Goal: Information Seeking & Learning: Check status

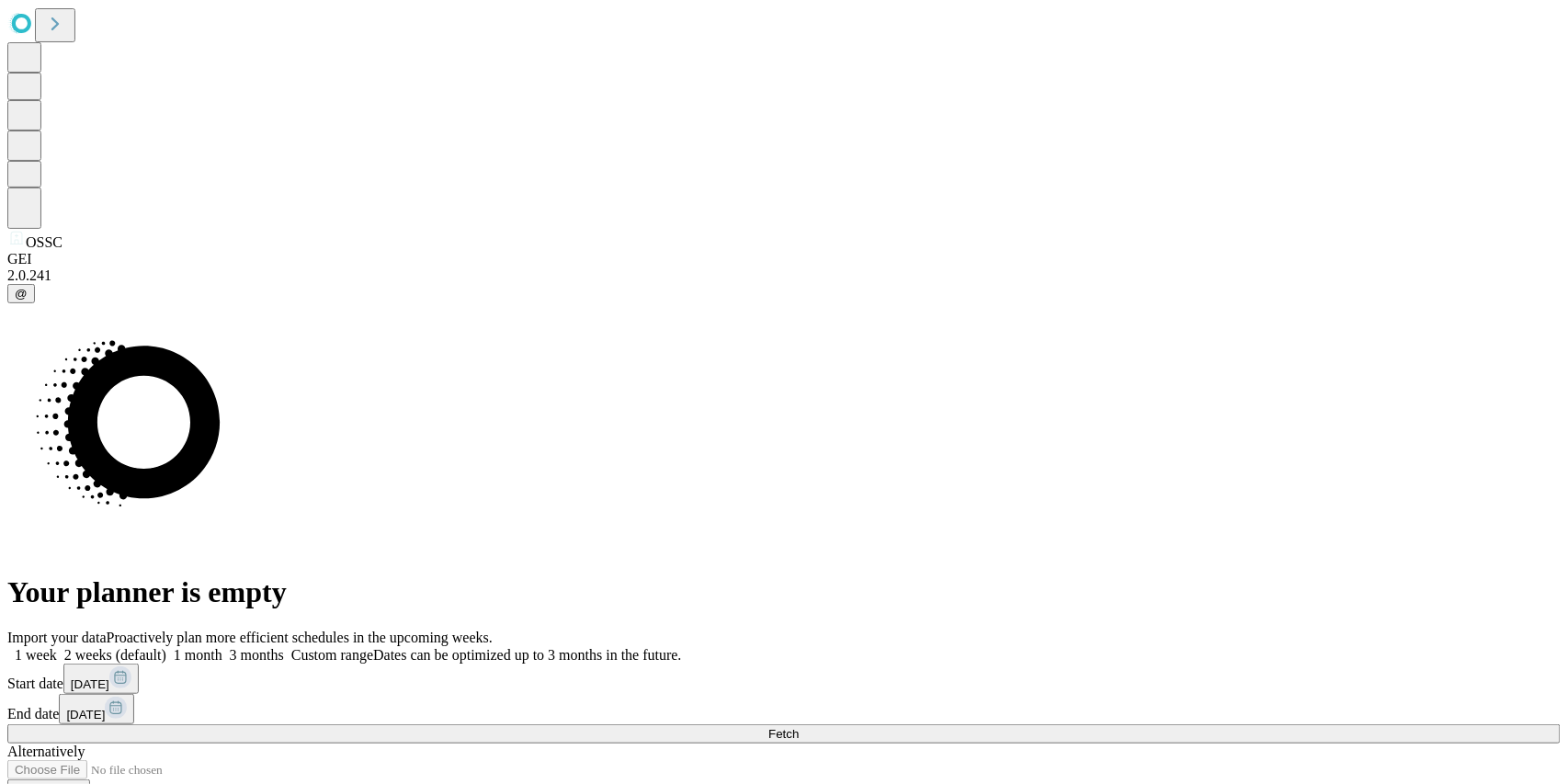
click at [1122, 725] on button "Fetch" at bounding box center [784, 734] width 1553 height 19
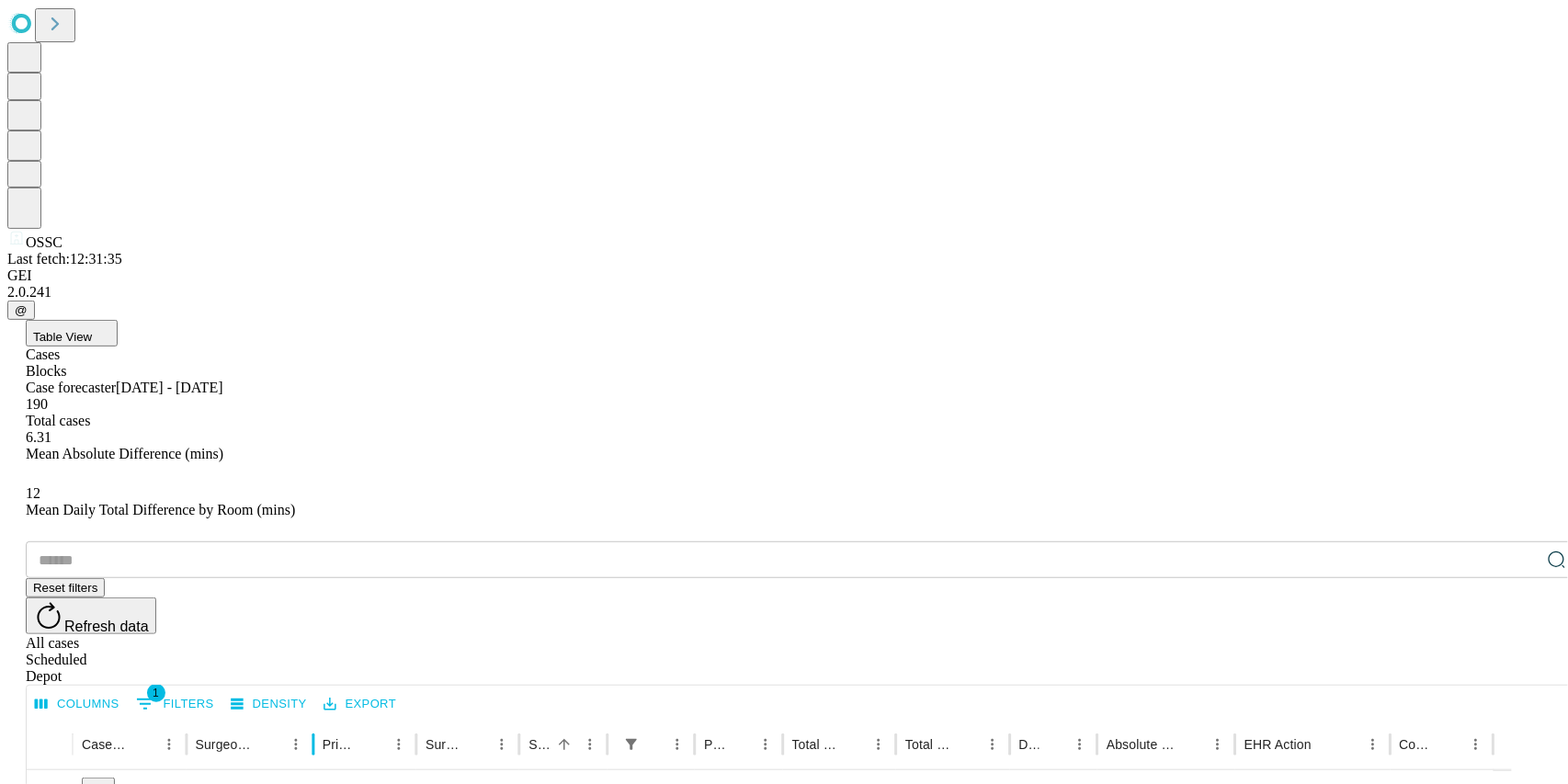
click at [318, 719] on div at bounding box center [313, 744] width 9 height 52
drag, startPoint x: 736, startPoint y: 374, endPoint x: 940, endPoint y: 369, distance: 204.1
click at [883, 719] on div at bounding box center [878, 744] width 9 height 52
drag, startPoint x: 931, startPoint y: 373, endPoint x: 1090, endPoint y: 364, distance: 159.3
click at [1036, 719] on div at bounding box center [1031, 744] width 9 height 52
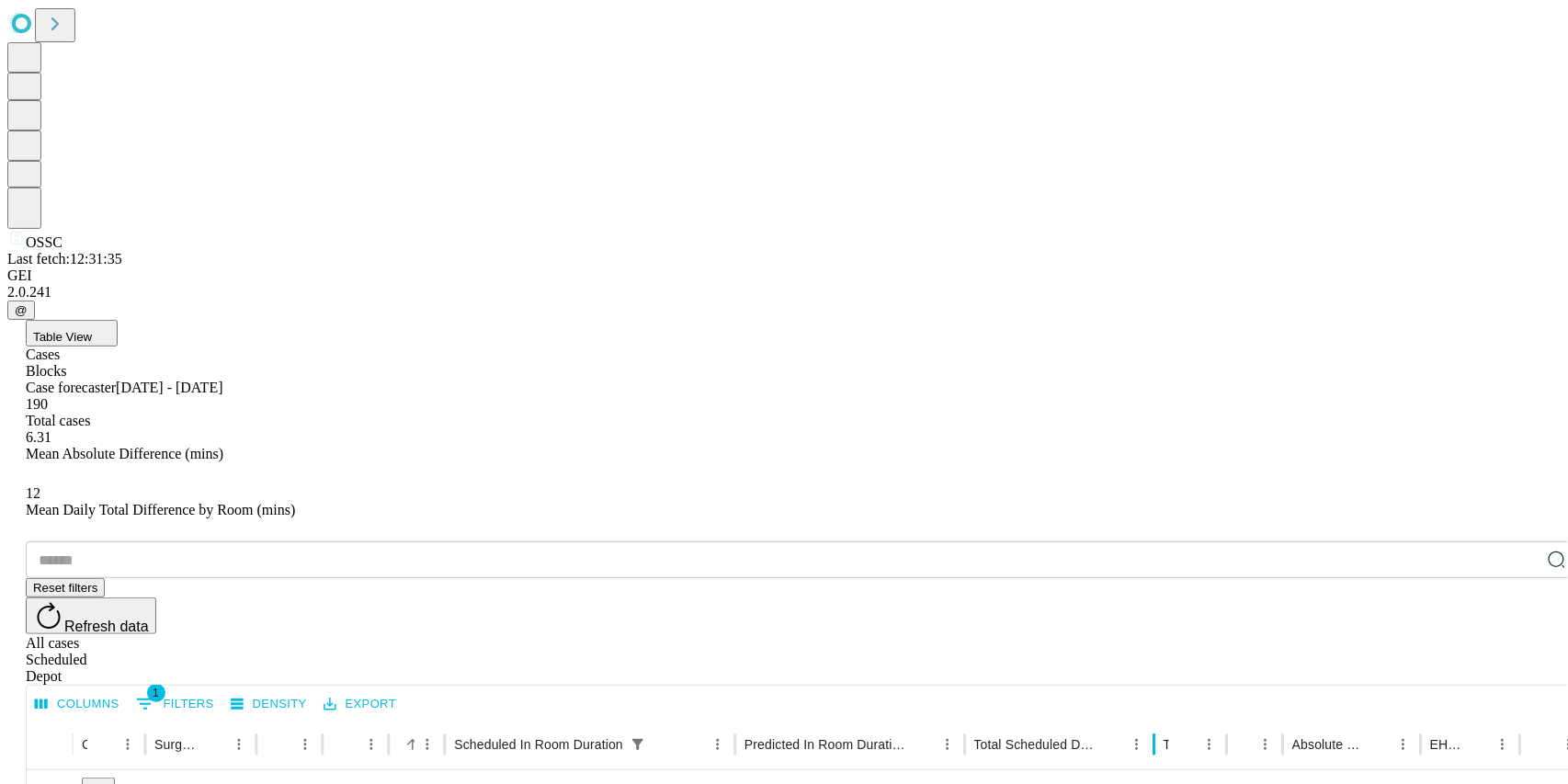
drag, startPoint x: 1097, startPoint y: 374, endPoint x: 1214, endPoint y: 392, distance: 118.4
click at [1159, 719] on div at bounding box center [1154, 744] width 9 height 52
drag, startPoint x: 1218, startPoint y: 376, endPoint x: 1395, endPoint y: 368, distance: 177.2
click at [1337, 719] on div at bounding box center [1332, 744] width 9 height 52
click at [835, 771] on div "111 mins" at bounding box center [772, 795] width 211 height 47
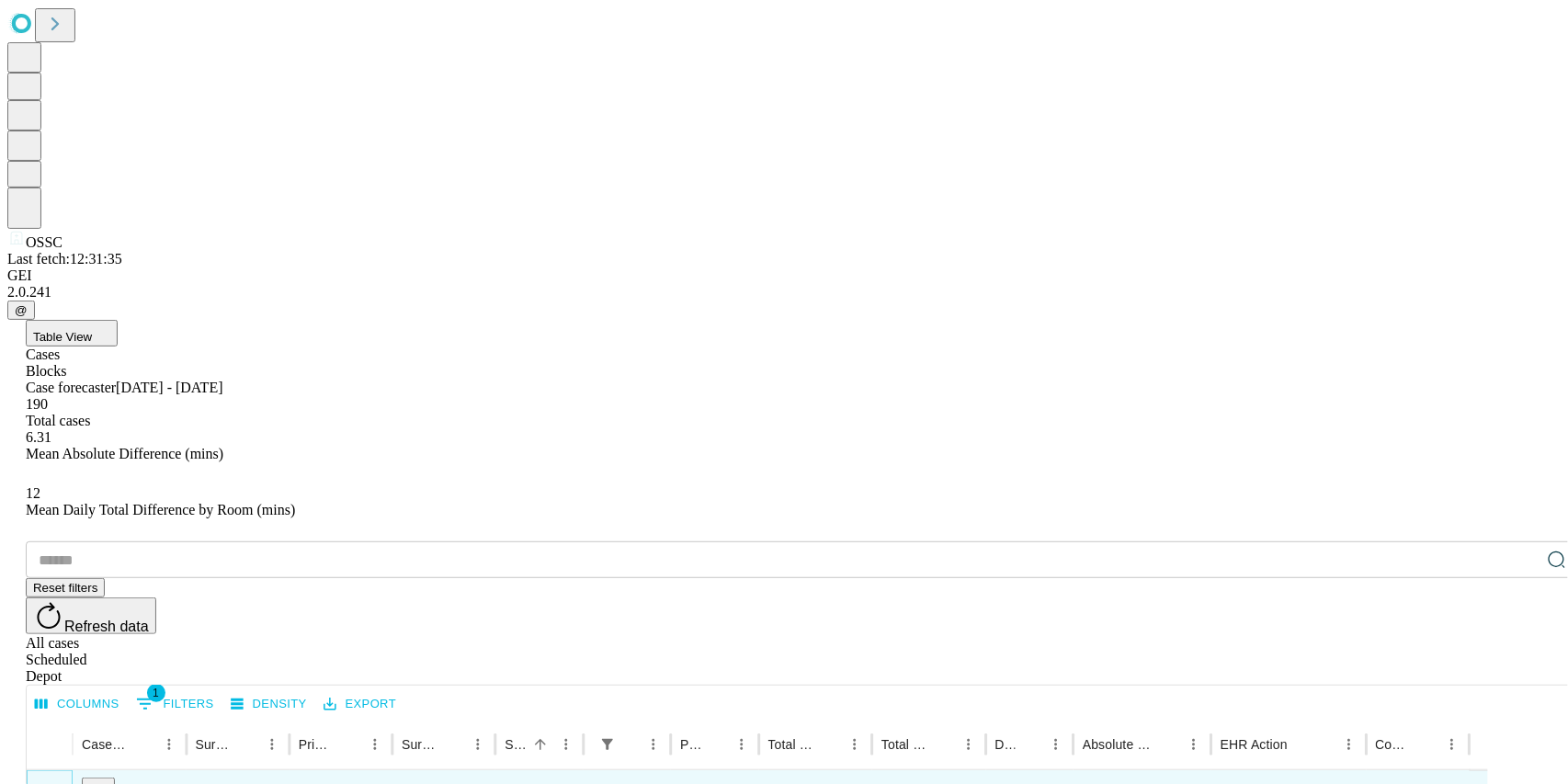
click at [58, 783] on icon "Expand" at bounding box center [50, 793] width 18 height 18
drag, startPoint x: 818, startPoint y: 375, endPoint x: 958, endPoint y: 368, distance: 140.2
click at [904, 719] on div at bounding box center [898, 744] width 9 height 52
drag, startPoint x: 659, startPoint y: 369, endPoint x: 794, endPoint y: 382, distance: 135.6
click at [740, 719] on div at bounding box center [734, 744] width 9 height 52
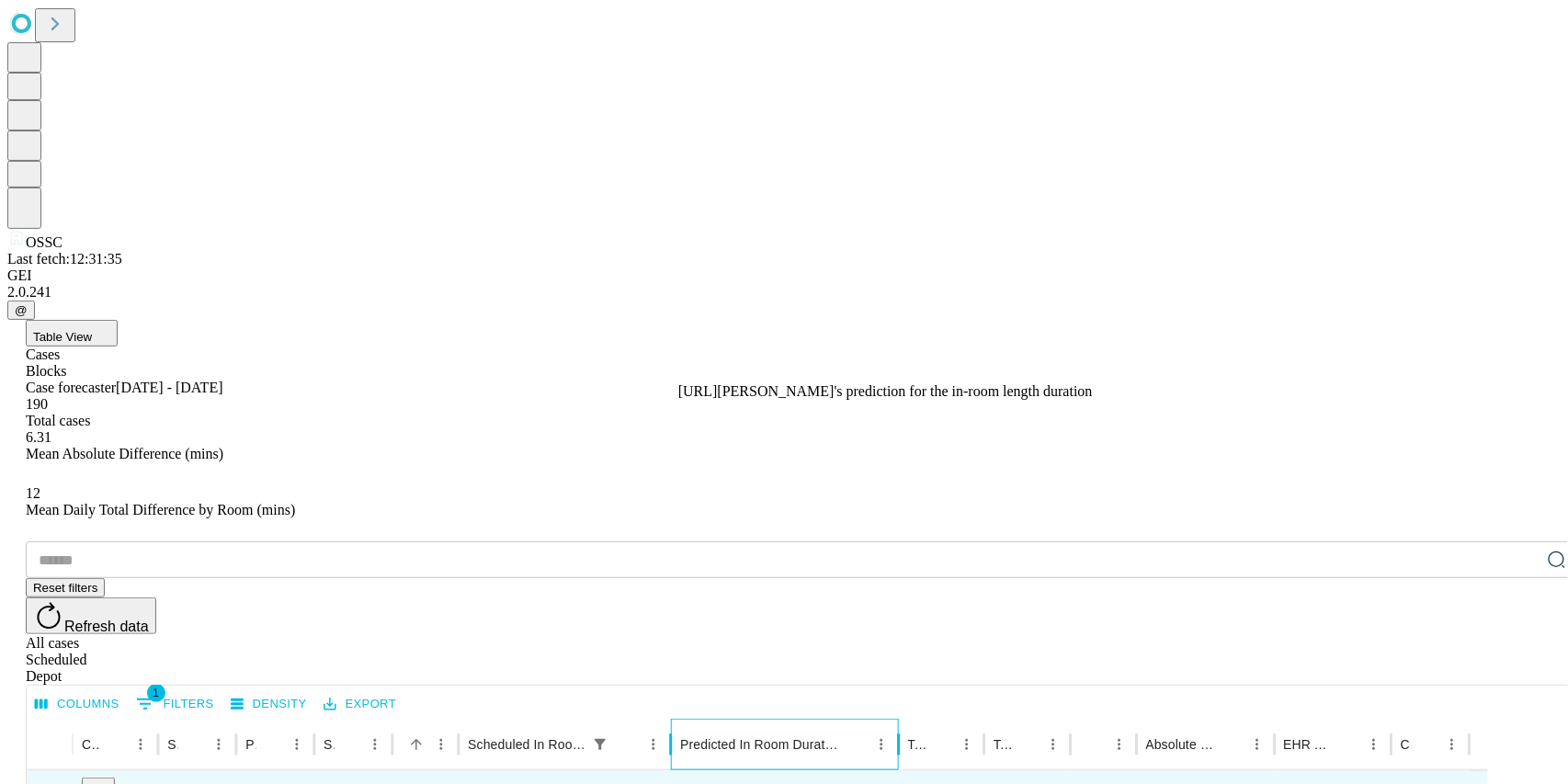
click at [794, 737] on div "Predicted In Room Duration" at bounding box center [760, 744] width 160 height 15
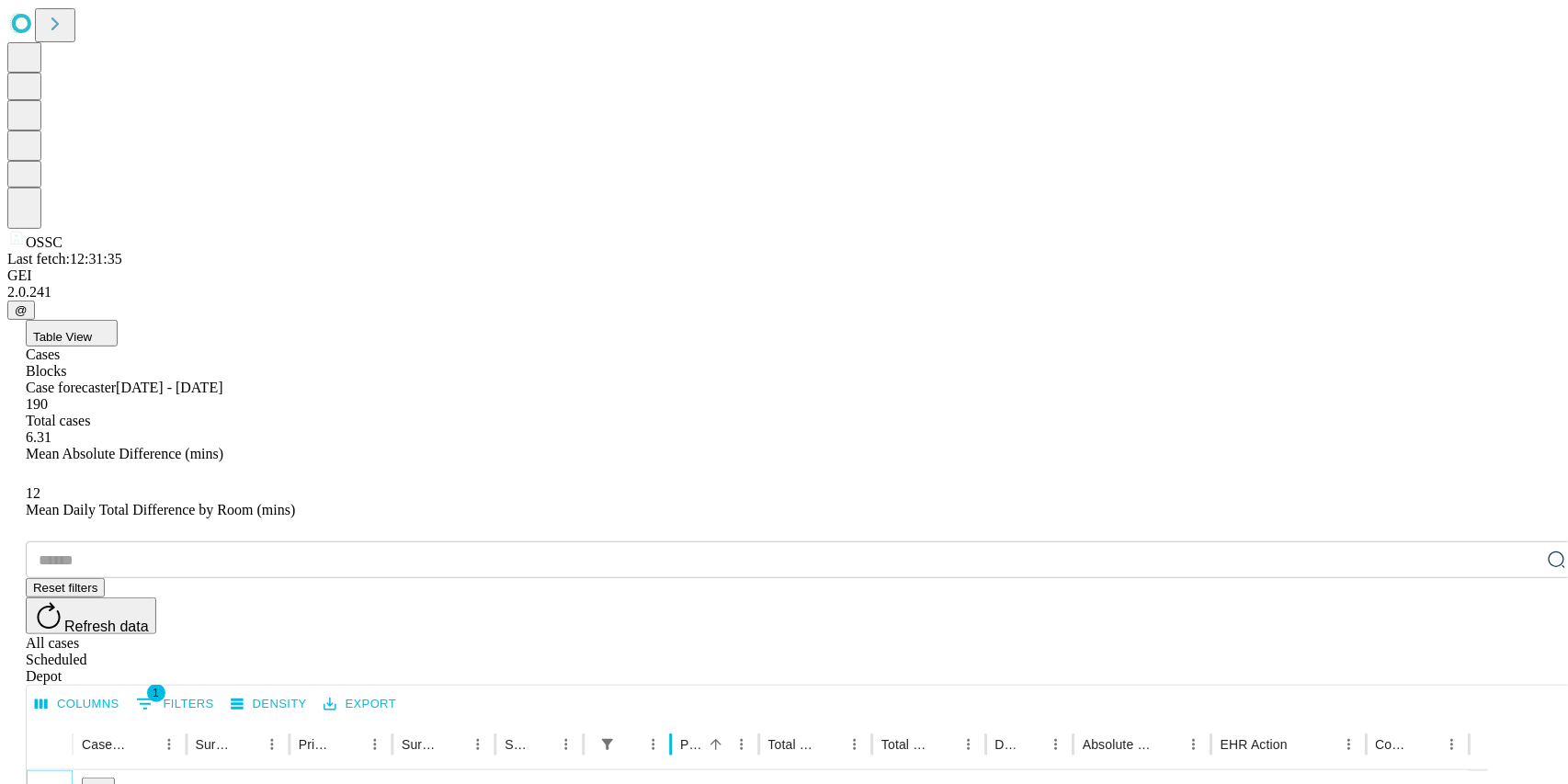
click at [58, 783] on icon "Expand" at bounding box center [50, 793] width 18 height 18
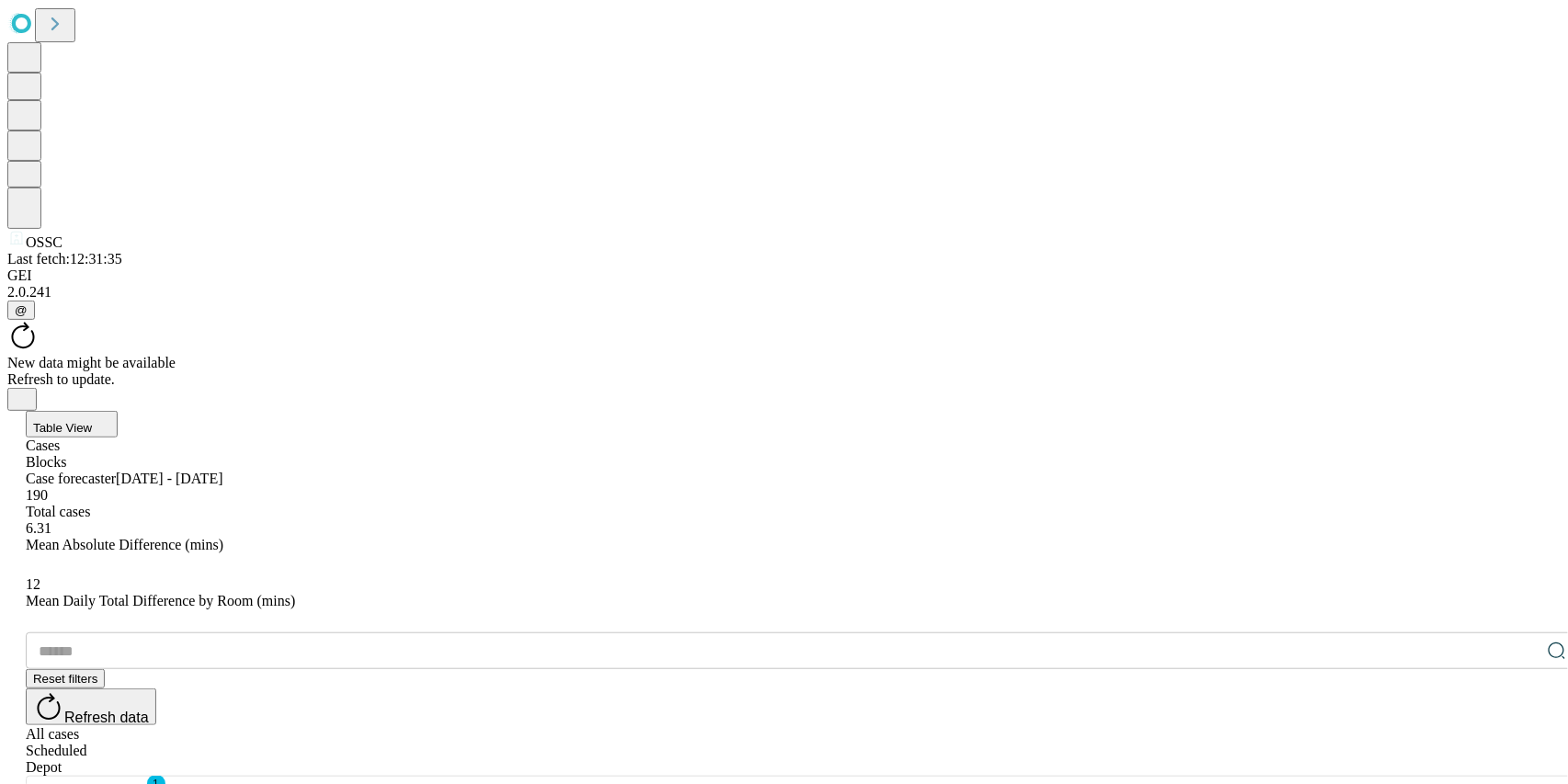
drag, startPoint x: 934, startPoint y: 378, endPoint x: 1120, endPoint y: 365, distance: 186.5
drag, startPoint x: 633, startPoint y: 373, endPoint x: 868, endPoint y: 364, distance: 235.2
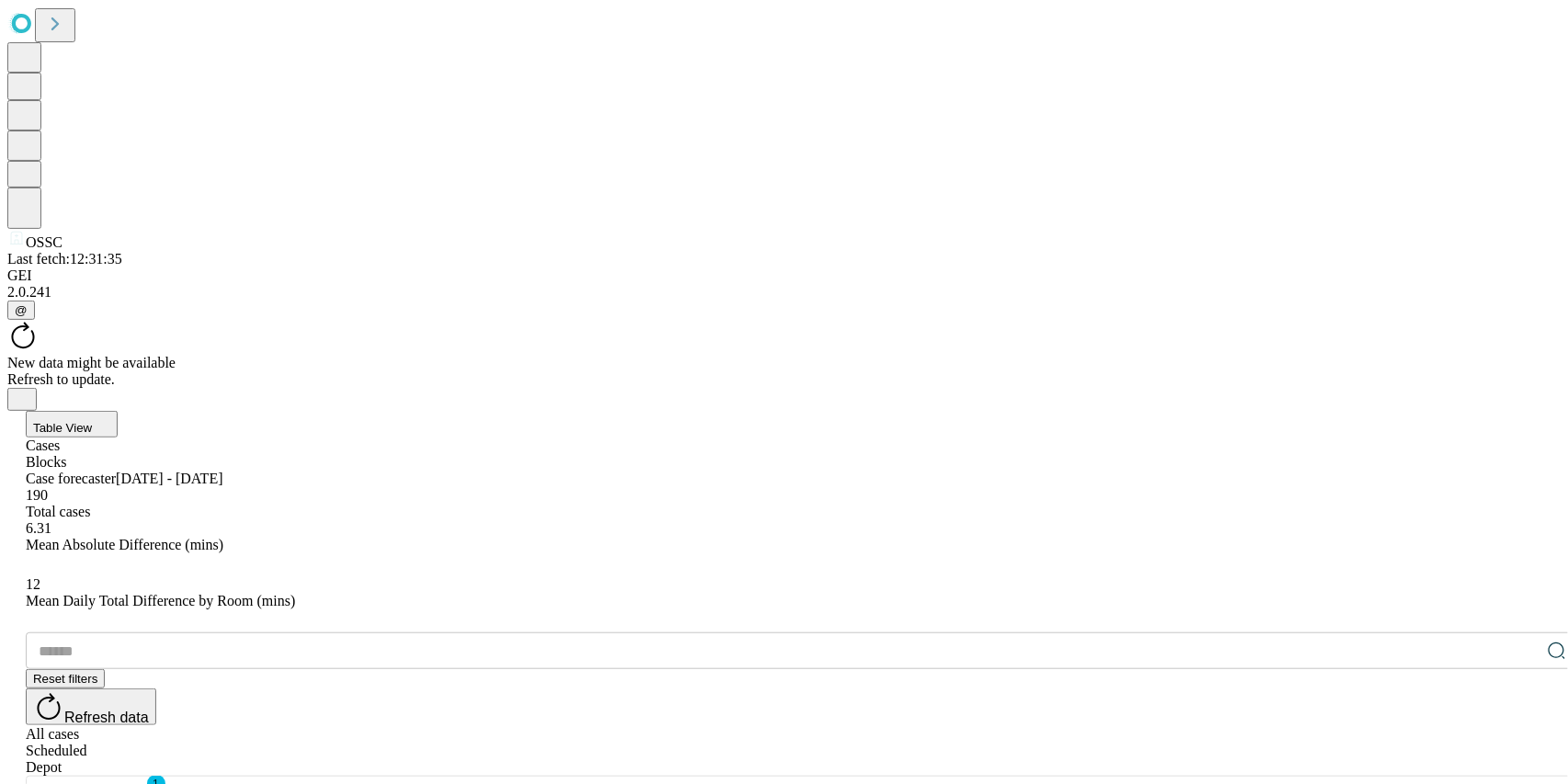
drag, startPoint x: 733, startPoint y: 373, endPoint x: 888, endPoint y: 365, distance: 155.2
drag, startPoint x: 993, startPoint y: 380, endPoint x: 1126, endPoint y: 368, distance: 133.5
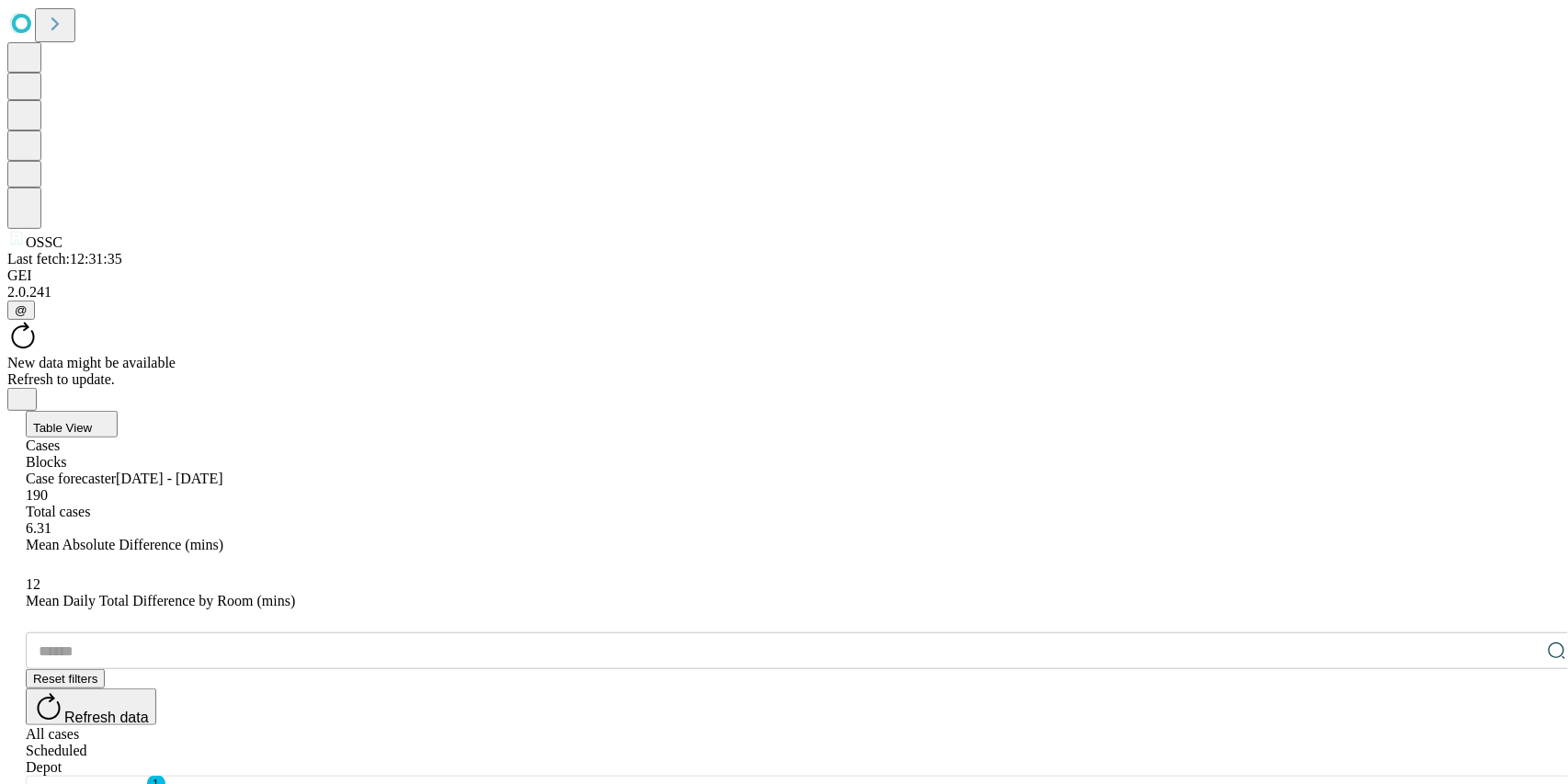
drag, startPoint x: 173, startPoint y: 431, endPoint x: 226, endPoint y: 420, distance: 54.1
click at [538, 632] on div "​ Reset filters Refresh data All cases Scheduled Depot" at bounding box center [802, 703] width 1553 height 143
drag, startPoint x: 731, startPoint y: 380, endPoint x: 895, endPoint y: 366, distance: 164.6
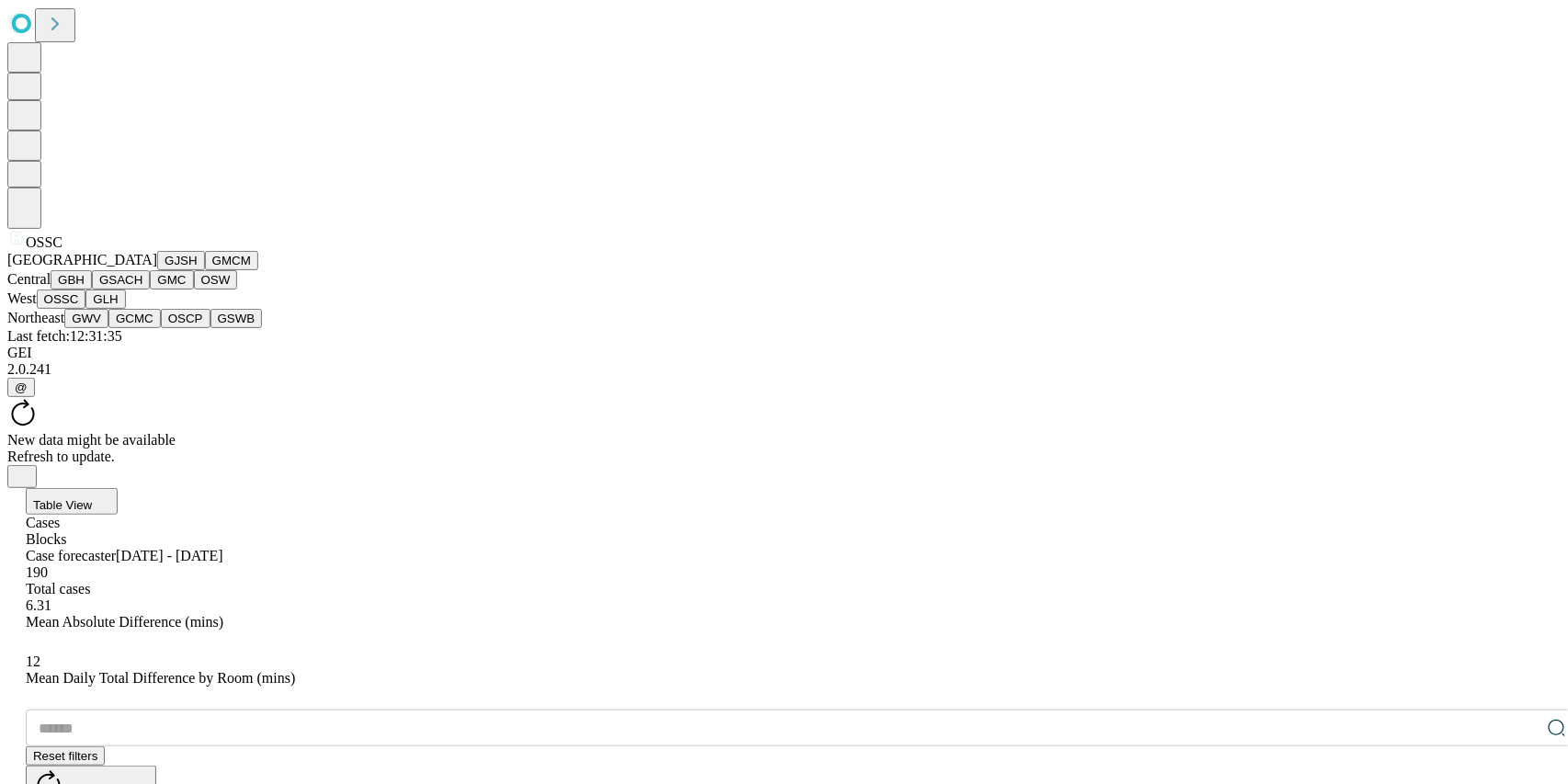
click at [205, 270] on button "GMCM" at bounding box center [232, 261] width 53 height 19
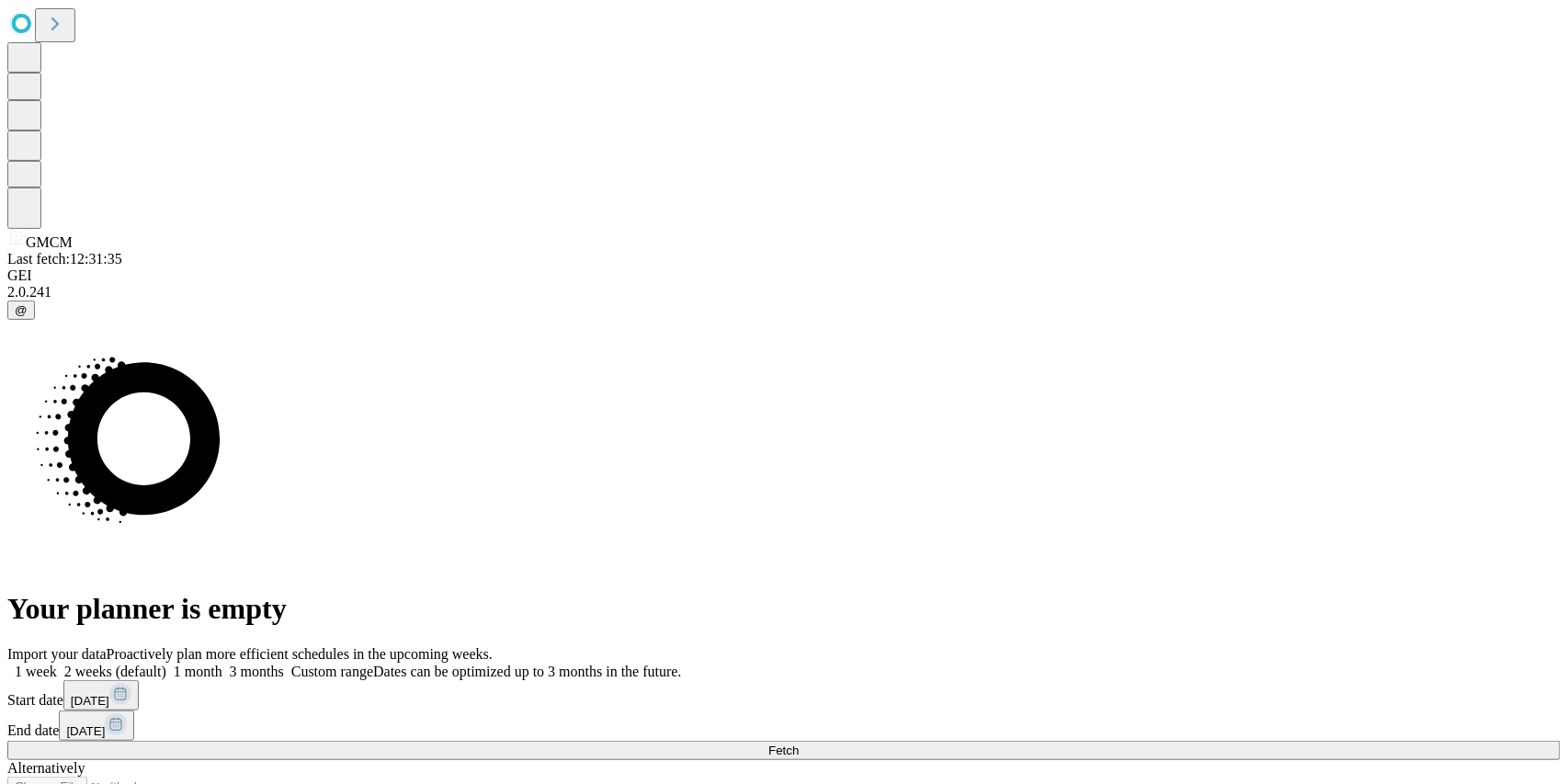
click at [223, 663] on span at bounding box center [223, 671] width 0 height 16
click at [1178, 741] on button "Fetch" at bounding box center [784, 751] width 1553 height 19
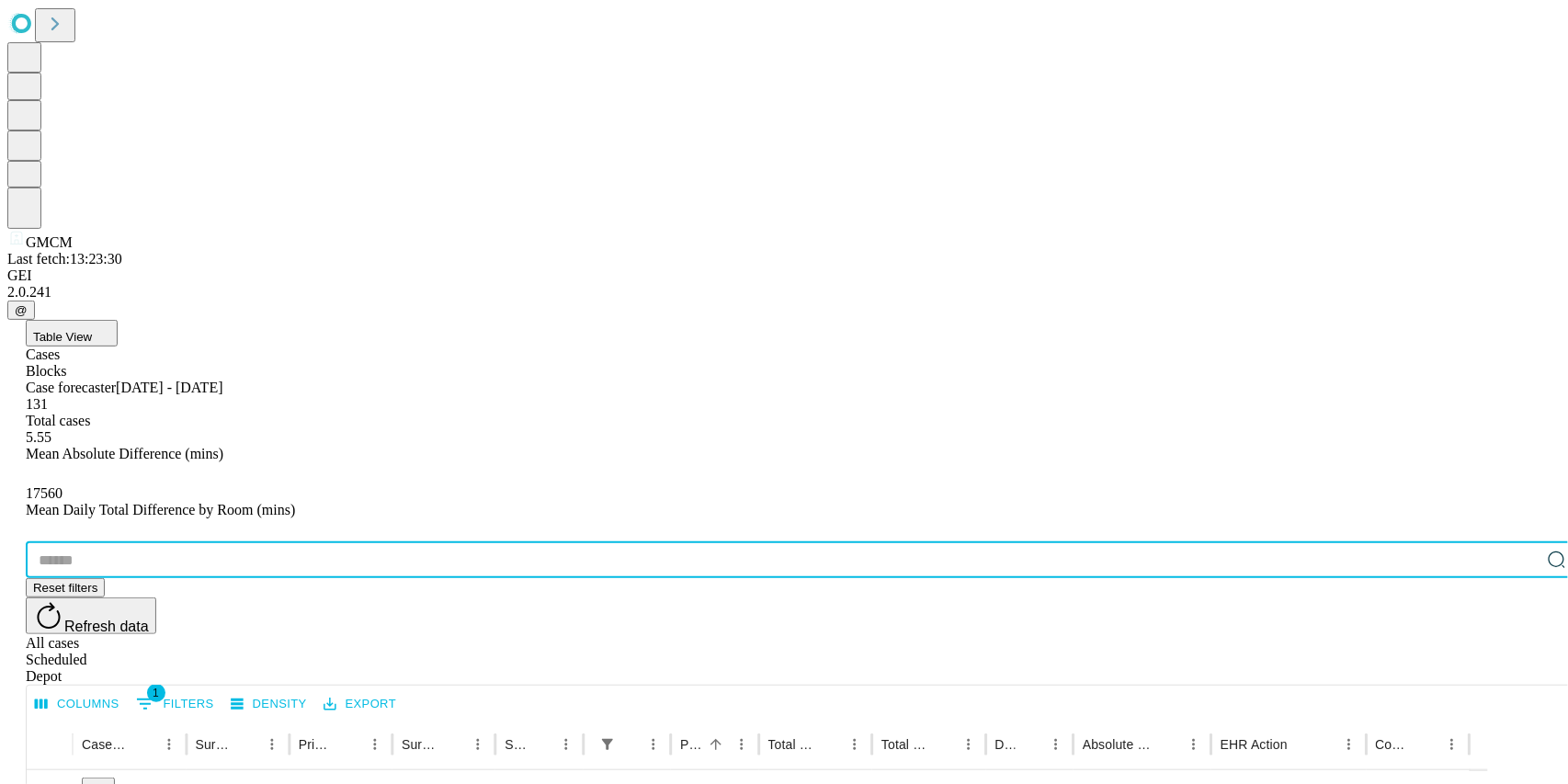
click at [128, 542] on input "text" at bounding box center [782, 560] width 1515 height 37
type input "*******"
click at [1386, 635] on div "All cases" at bounding box center [802, 643] width 1553 height 17
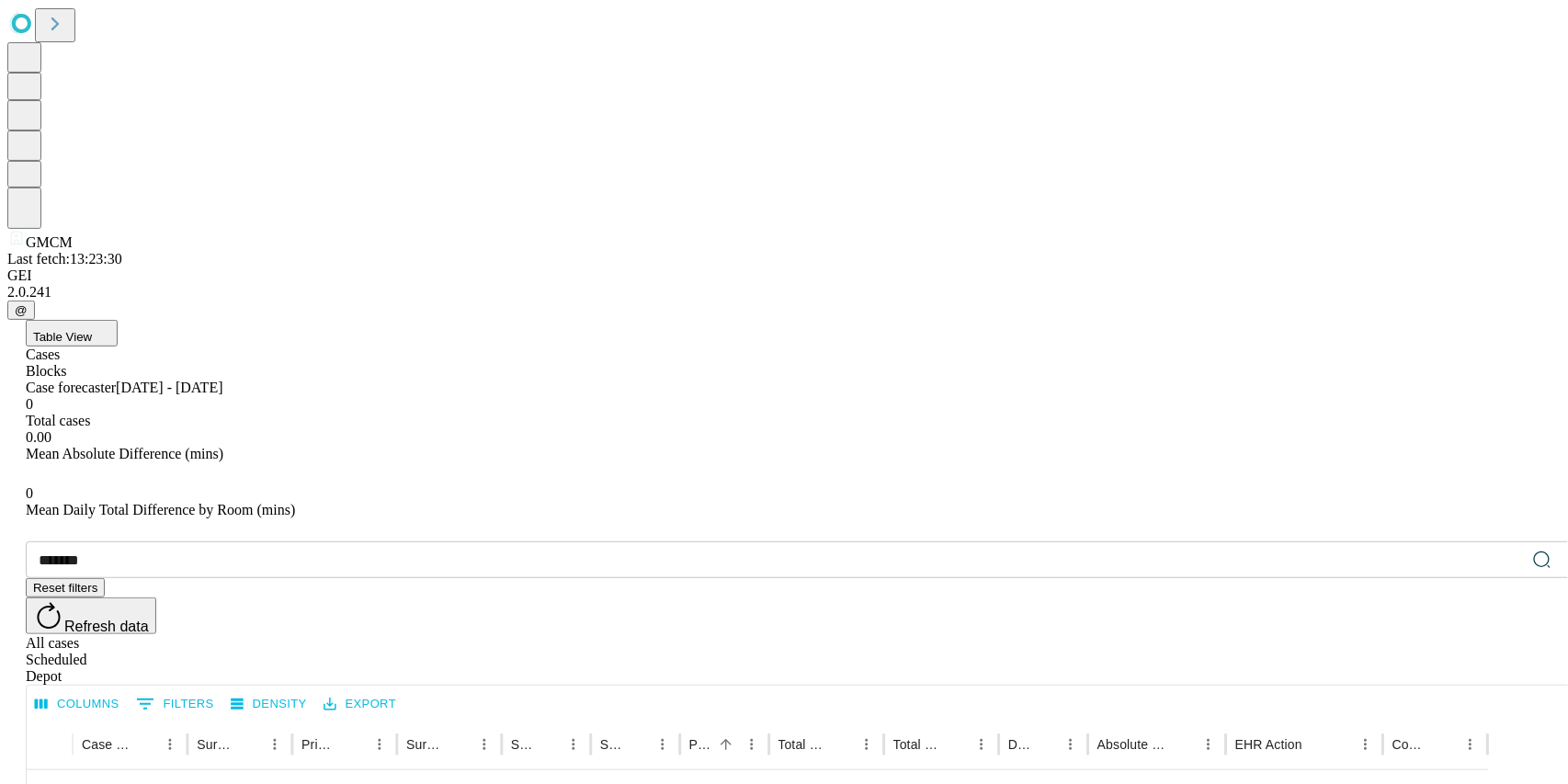
click at [1508, 668] on div "Depot" at bounding box center [802, 676] width 1553 height 17
click at [64, 600] on icon at bounding box center [49, 616] width 31 height 31
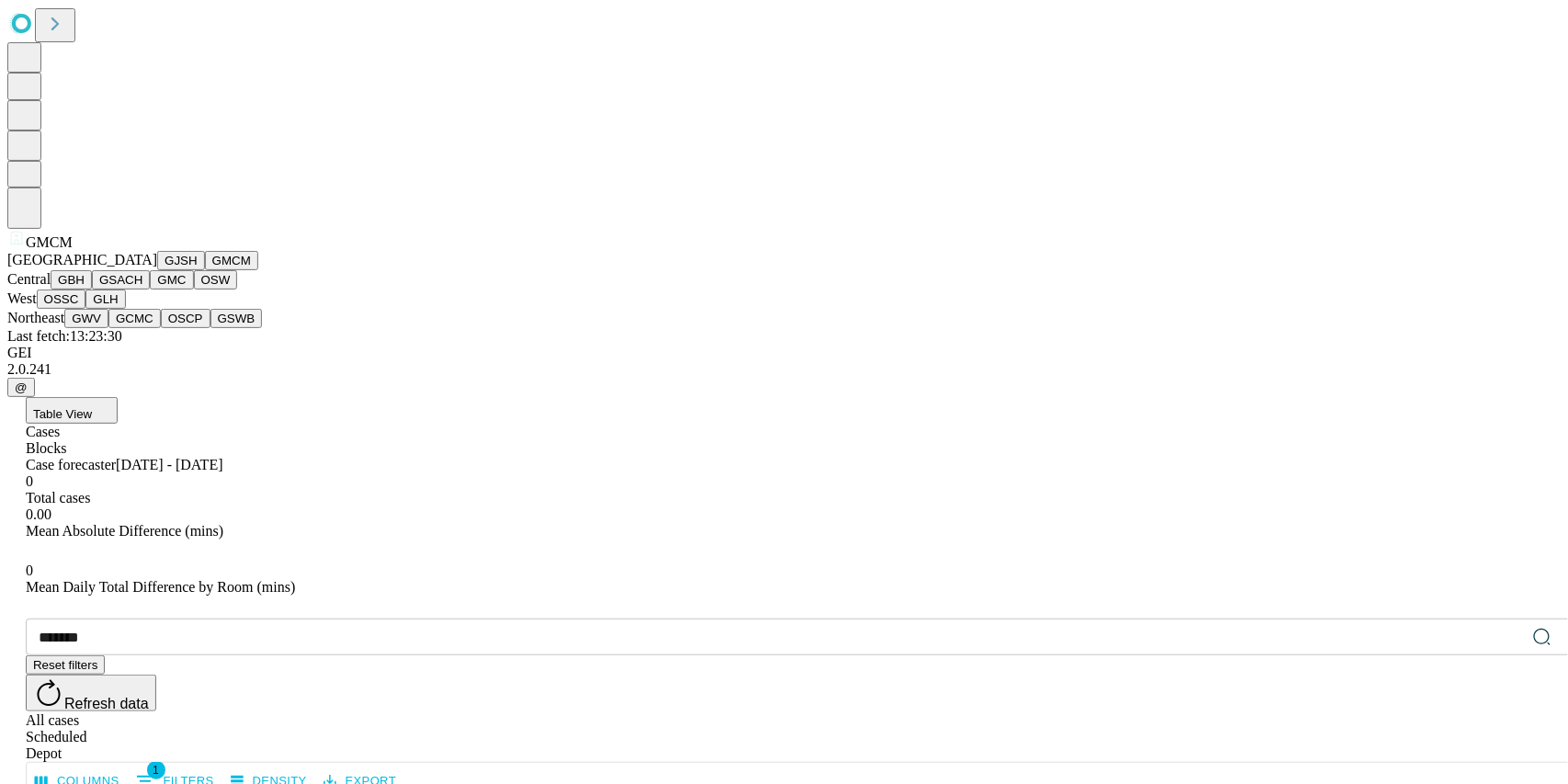
click at [158, 270] on button "GJSH" at bounding box center [181, 261] width 48 height 19
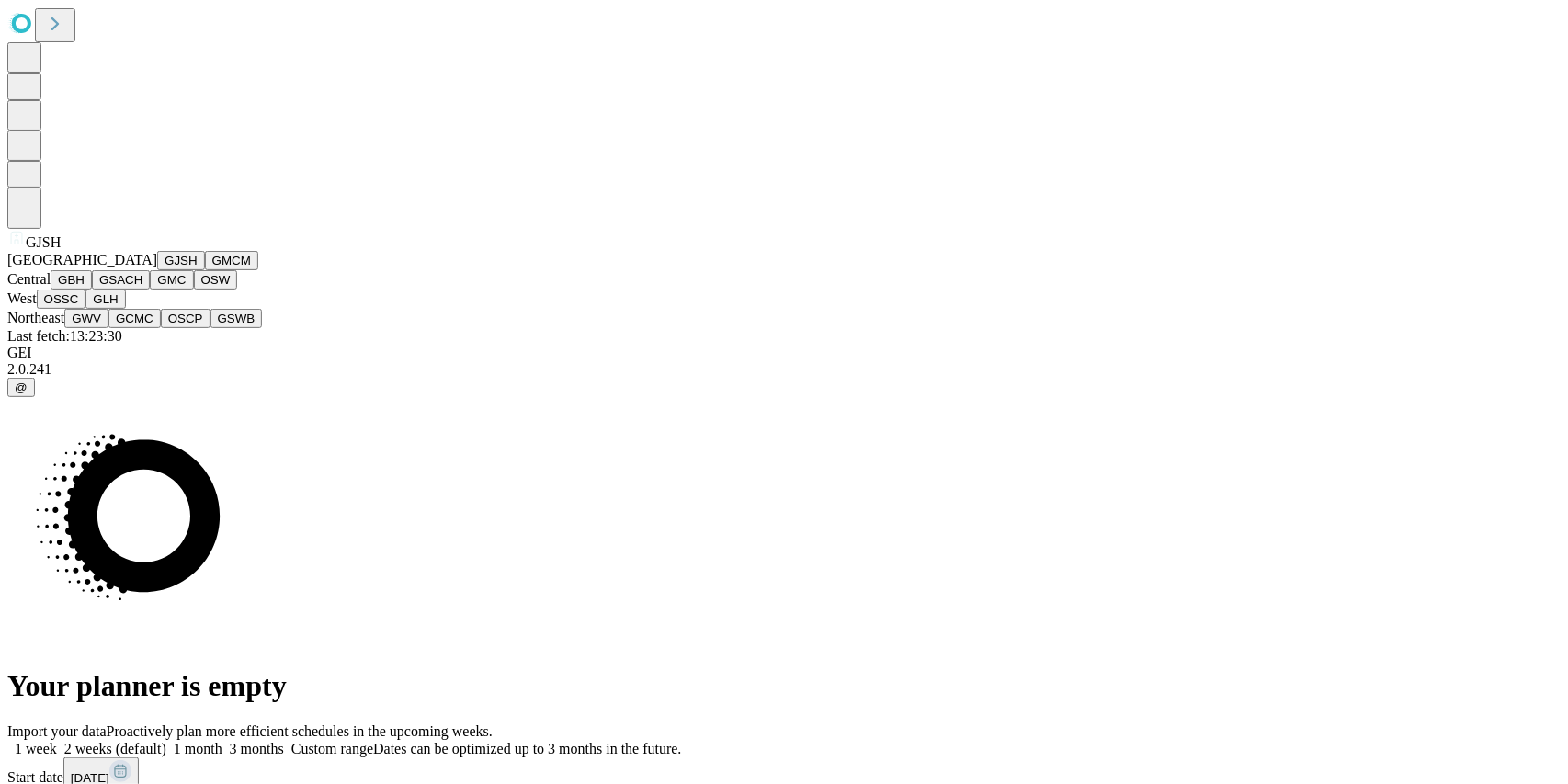
click at [205, 270] on button "GMCM" at bounding box center [232, 261] width 53 height 19
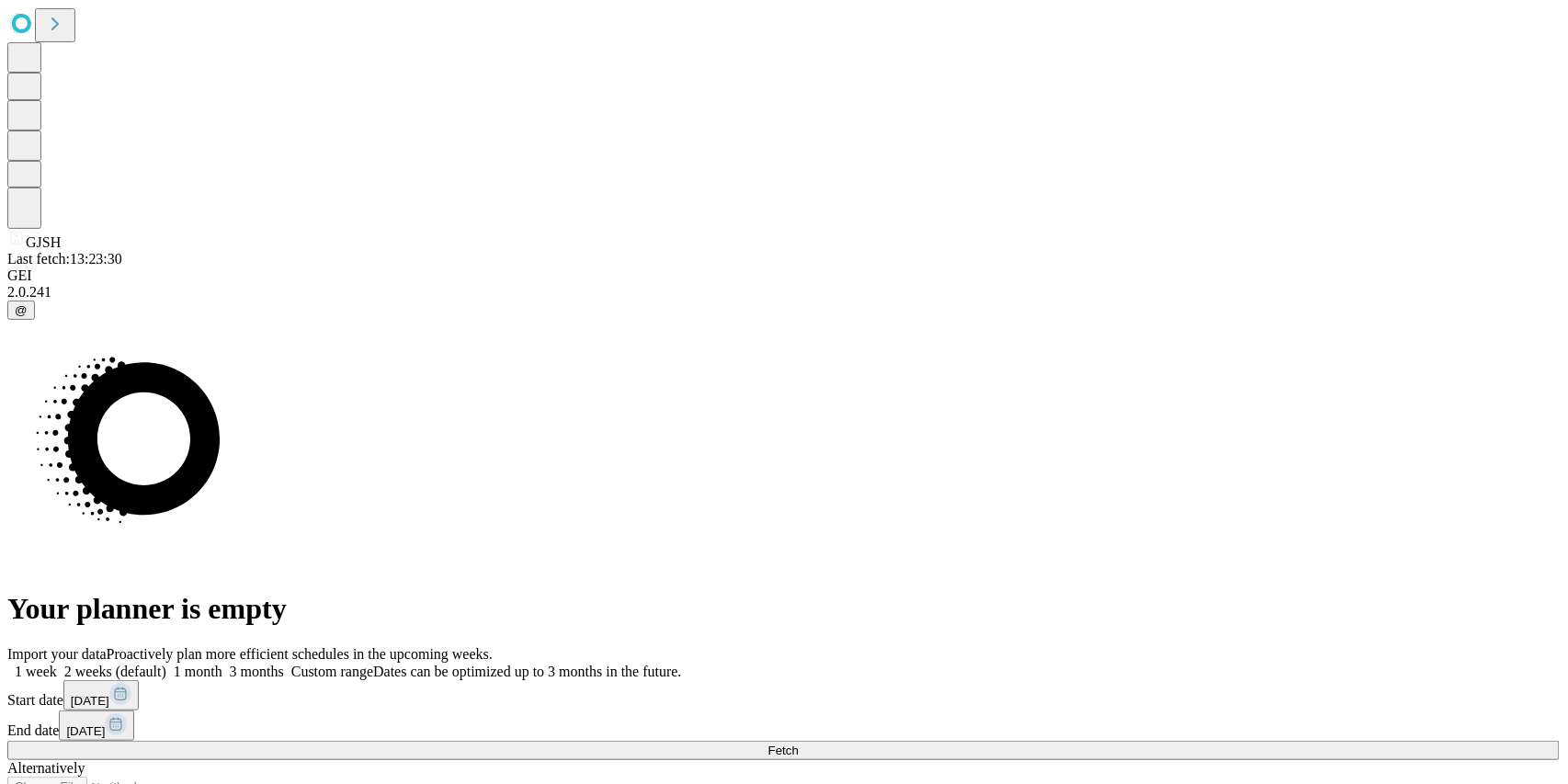
click at [139, 680] on button "[DATE]" at bounding box center [100, 695] width 75 height 30
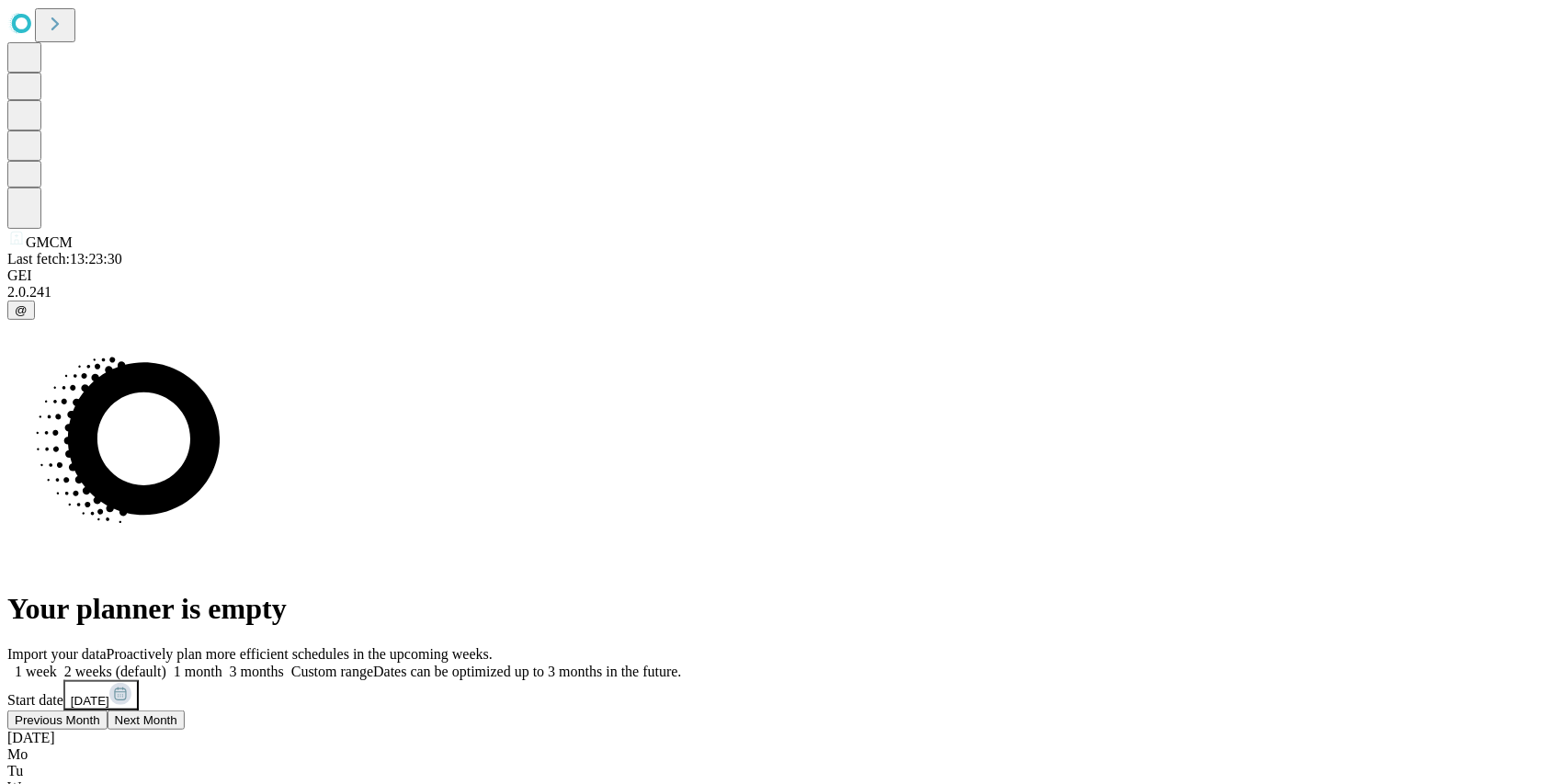
click at [108, 710] on button "Previous Month" at bounding box center [57, 720] width 100 height 19
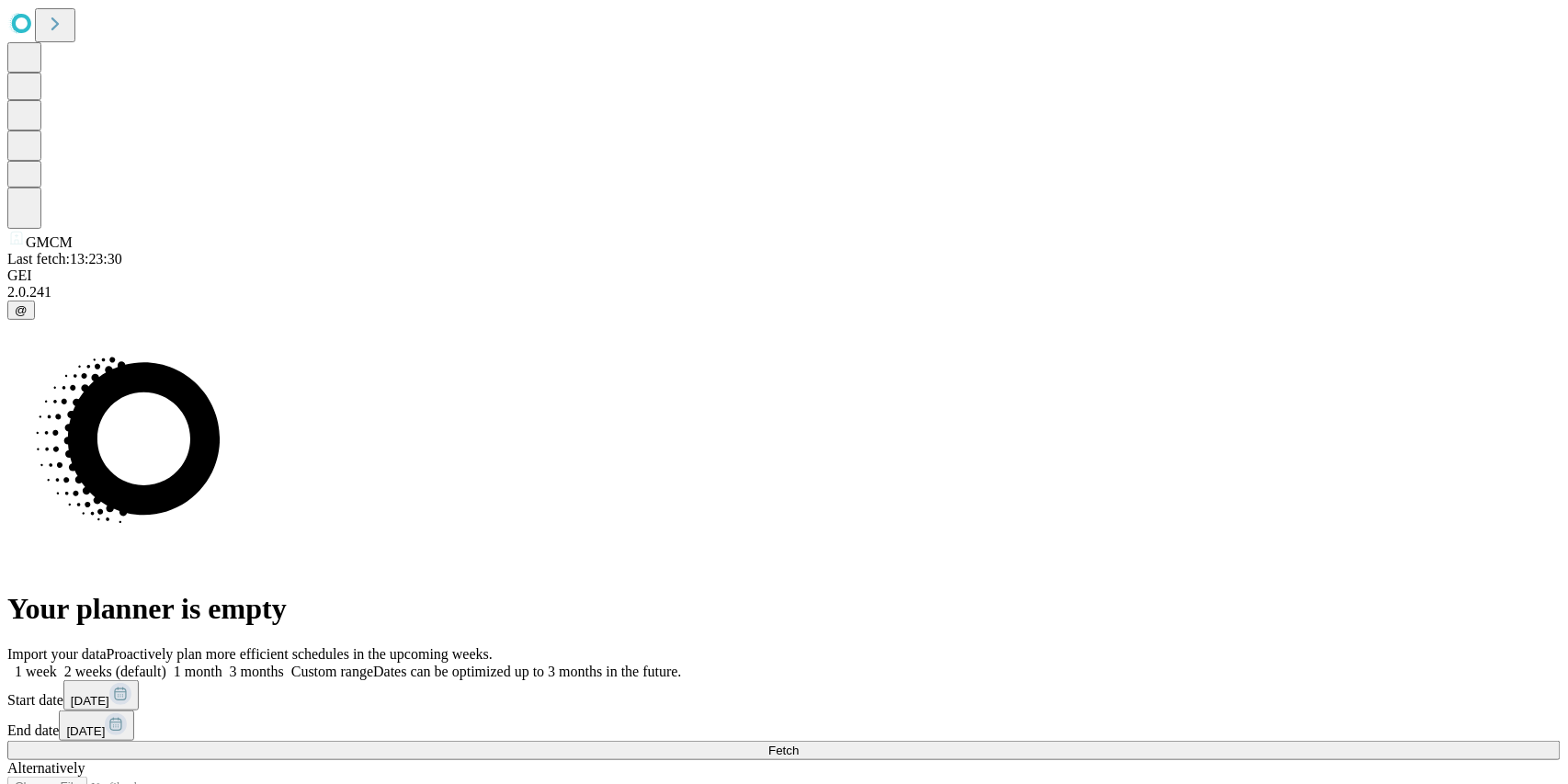
click at [979, 646] on div "Import your data Proactively plan more efficient schedules in the upcoming week…" at bounding box center [784, 738] width 1553 height 186
click at [1221, 741] on button "Fetch" at bounding box center [784, 751] width 1553 height 19
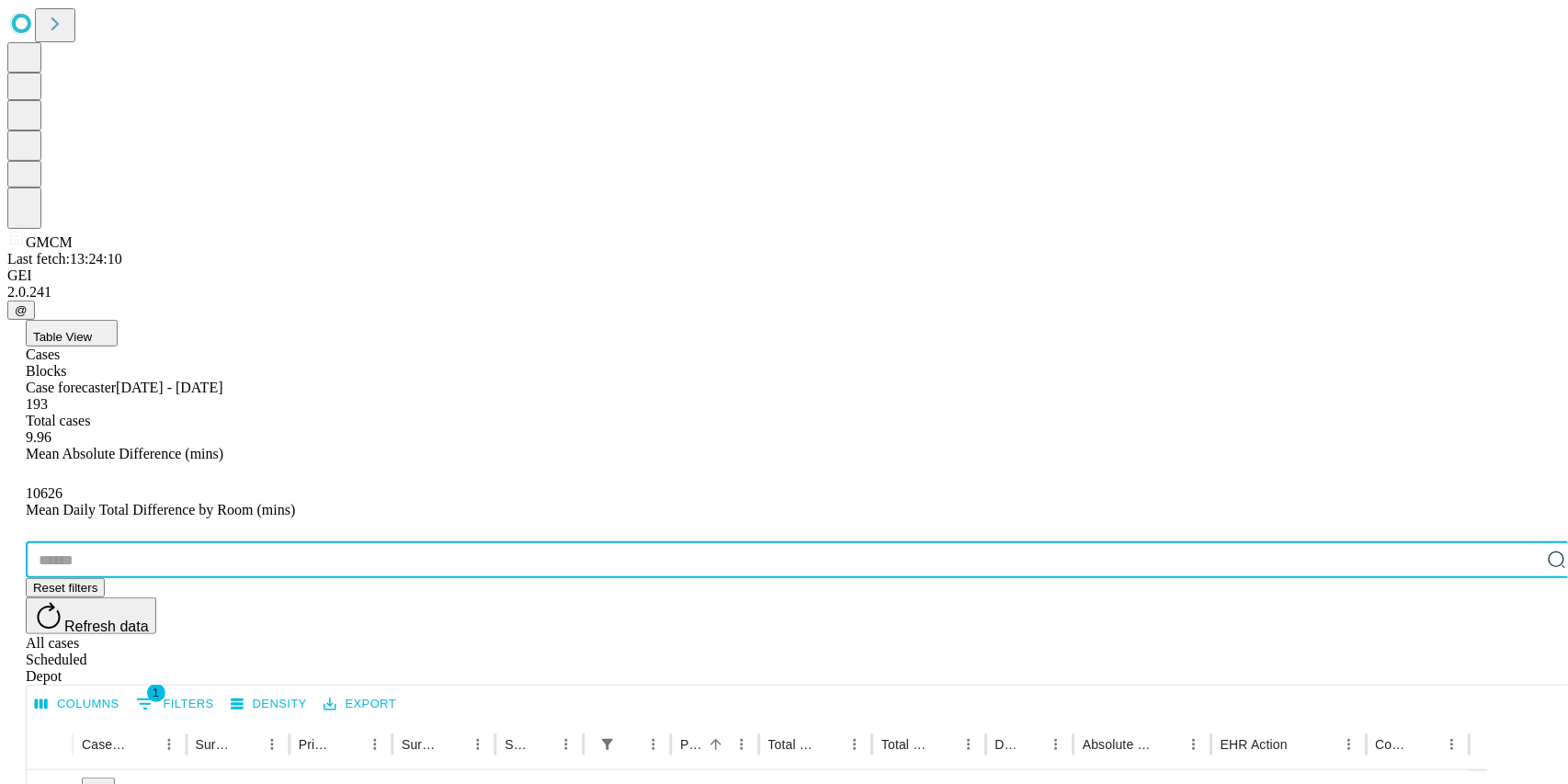
click at [182, 542] on input "text" at bounding box center [782, 560] width 1515 height 37
type input "*******"
click at [58, 783] on icon "Expand" at bounding box center [50, 793] width 18 height 18
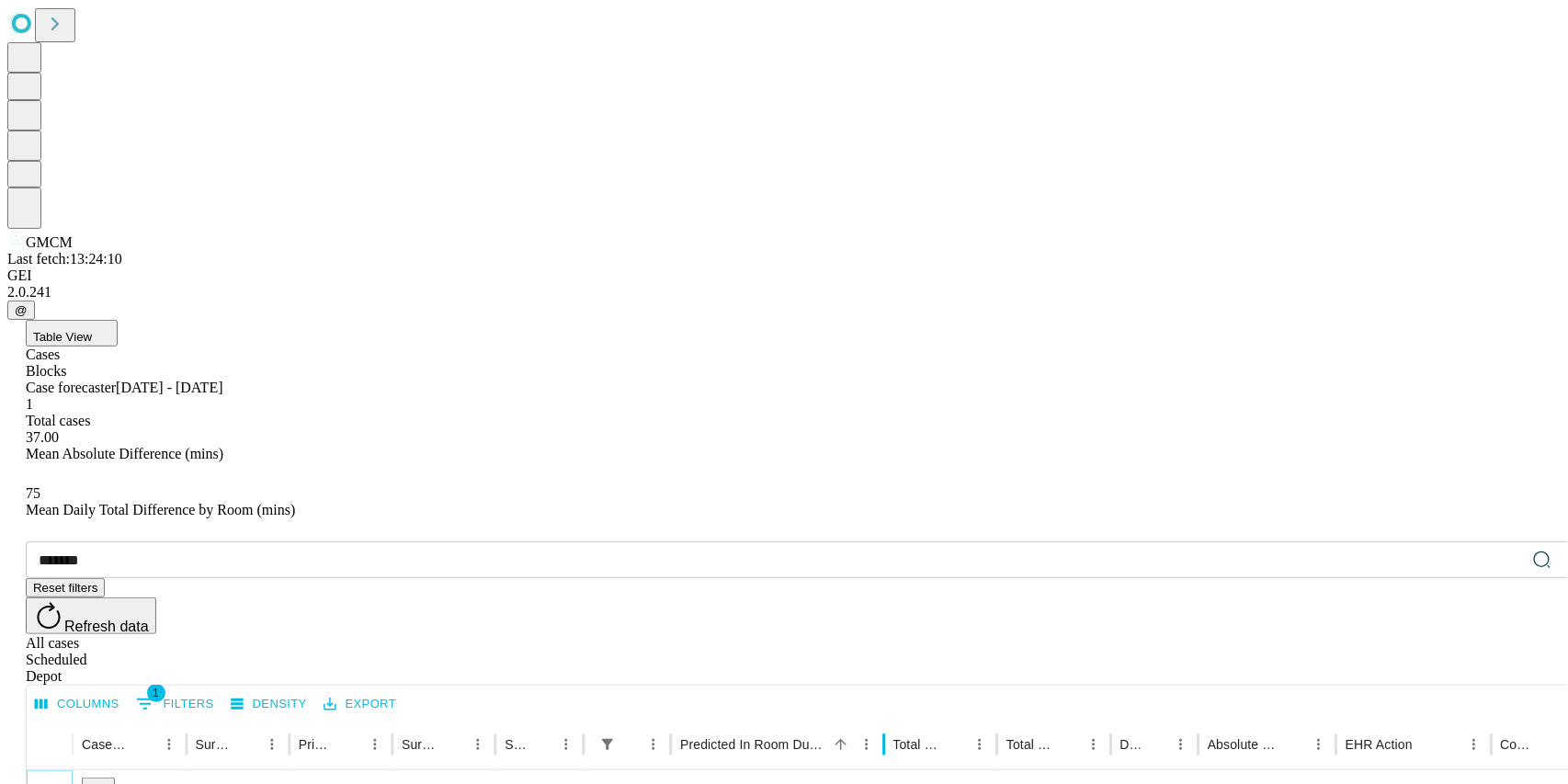
drag, startPoint x: 822, startPoint y: 376, endPoint x: 979, endPoint y: 369, distance: 157.2
click at [889, 719] on div at bounding box center [883, 744] width 9 height 52
drag, startPoint x: 655, startPoint y: 375, endPoint x: 843, endPoint y: 365, distance: 188.3
click at [785, 719] on div at bounding box center [780, 744] width 9 height 52
click at [512, 771] on div "19 mins" at bounding box center [558, 795] width 247 height 47
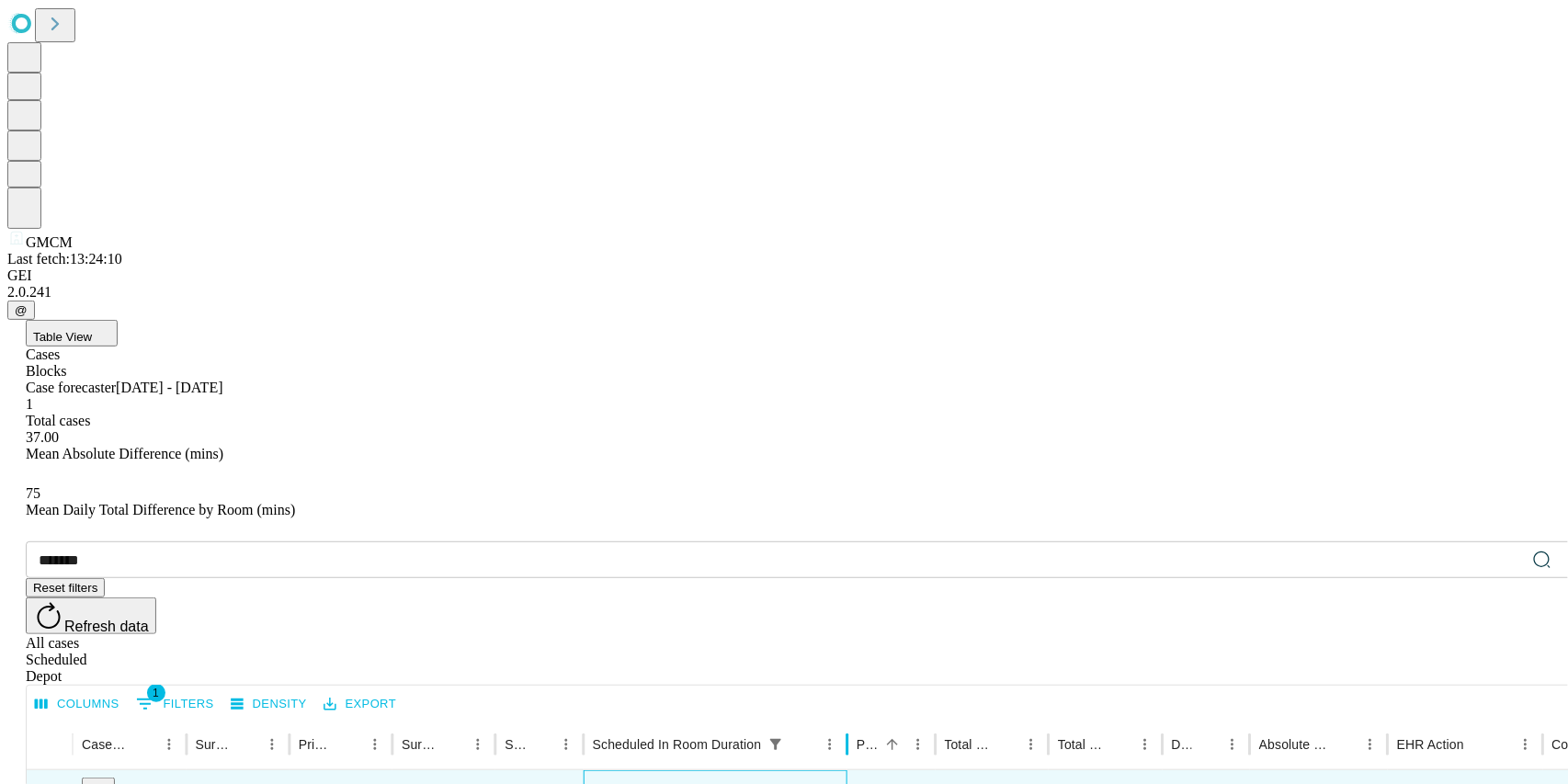
drag, startPoint x: 731, startPoint y: 378, endPoint x: 913, endPoint y: 370, distance: 182.2
click at [852, 719] on div at bounding box center [847, 744] width 9 height 52
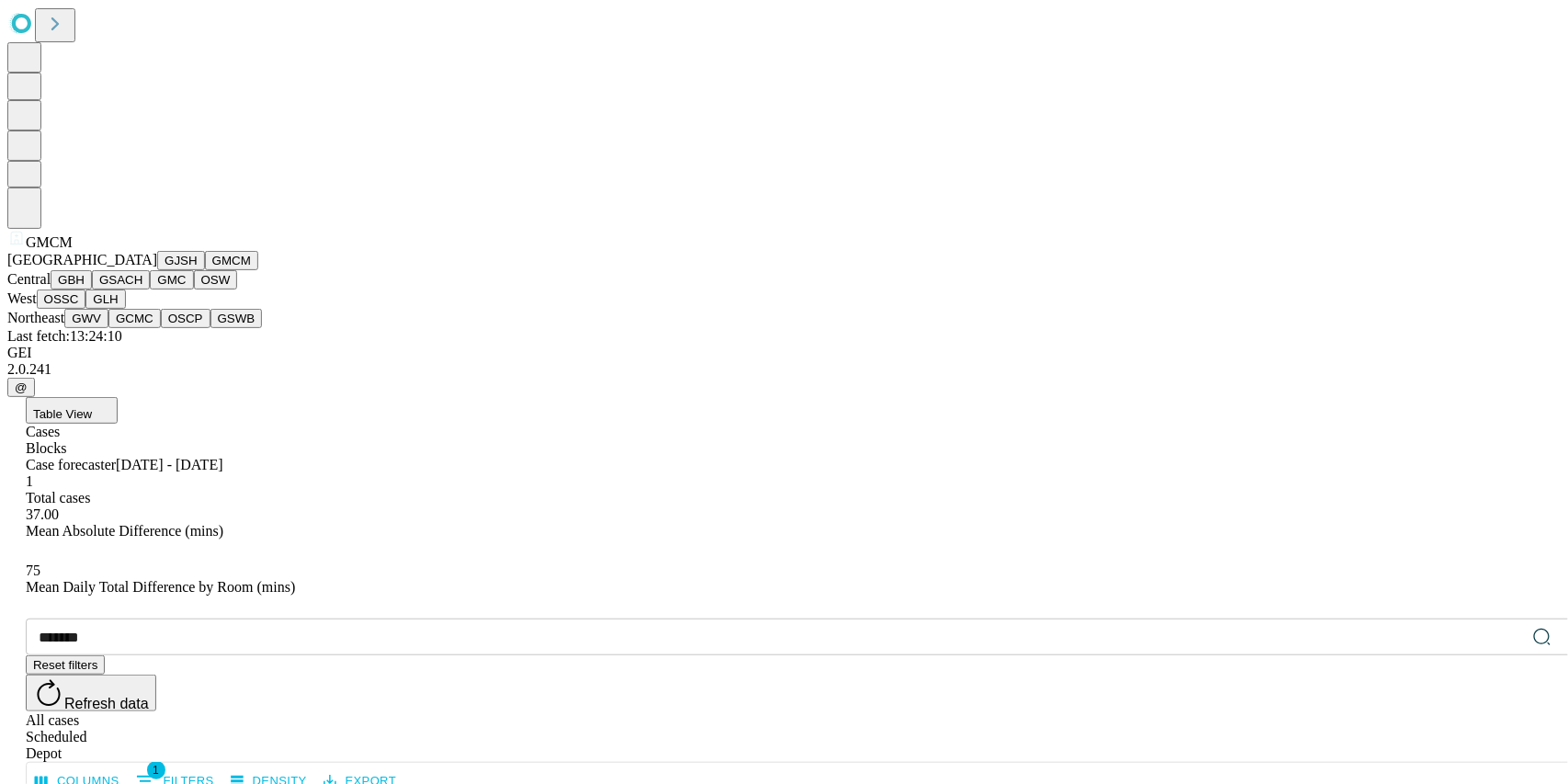
click at [25, 247] on icon at bounding box center [17, 237] width 18 height 18
click at [91, 290] on button "GBH" at bounding box center [71, 280] width 42 height 19
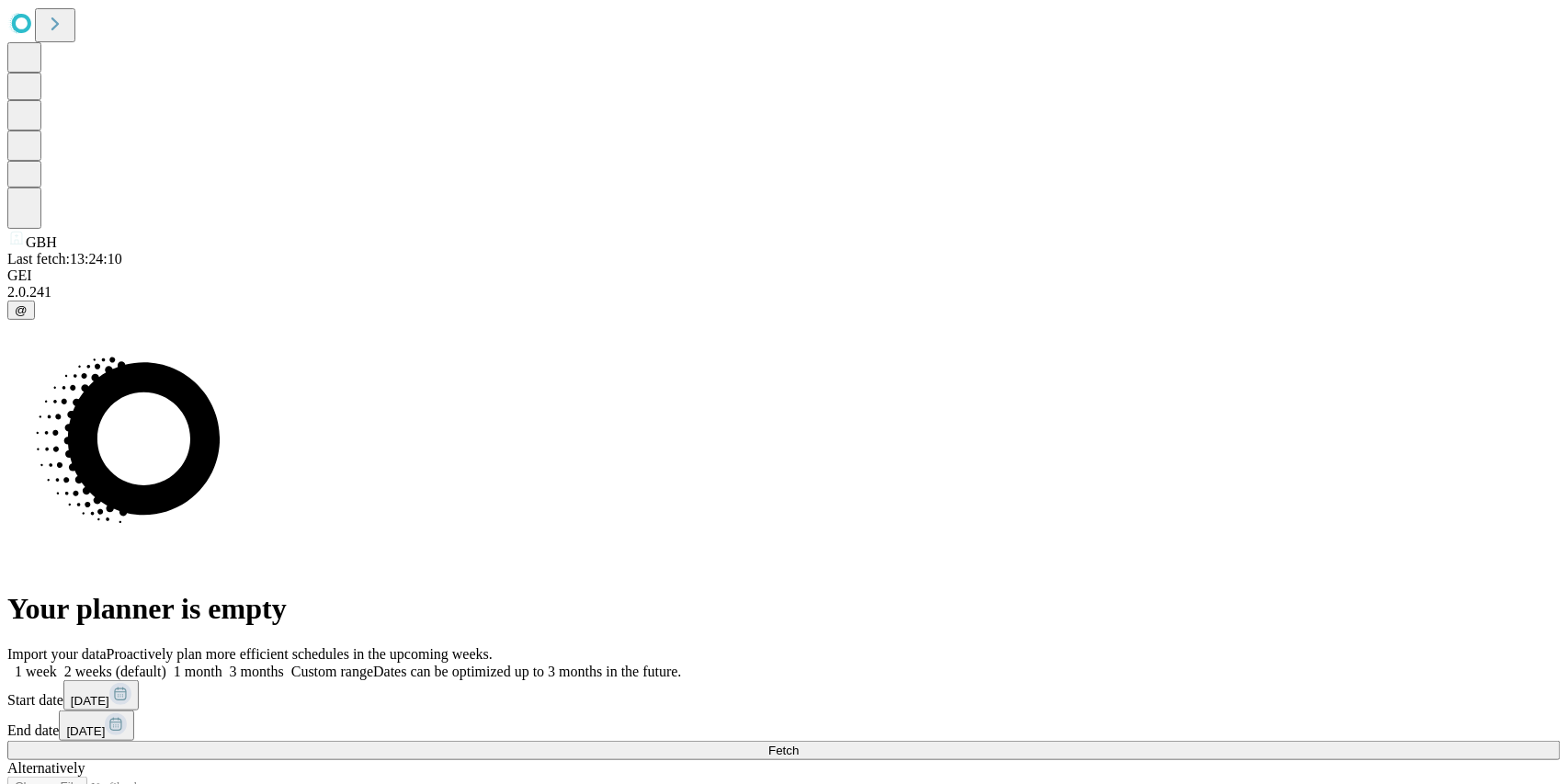
click at [109, 694] on span "[DATE]" at bounding box center [90, 700] width 39 height 14
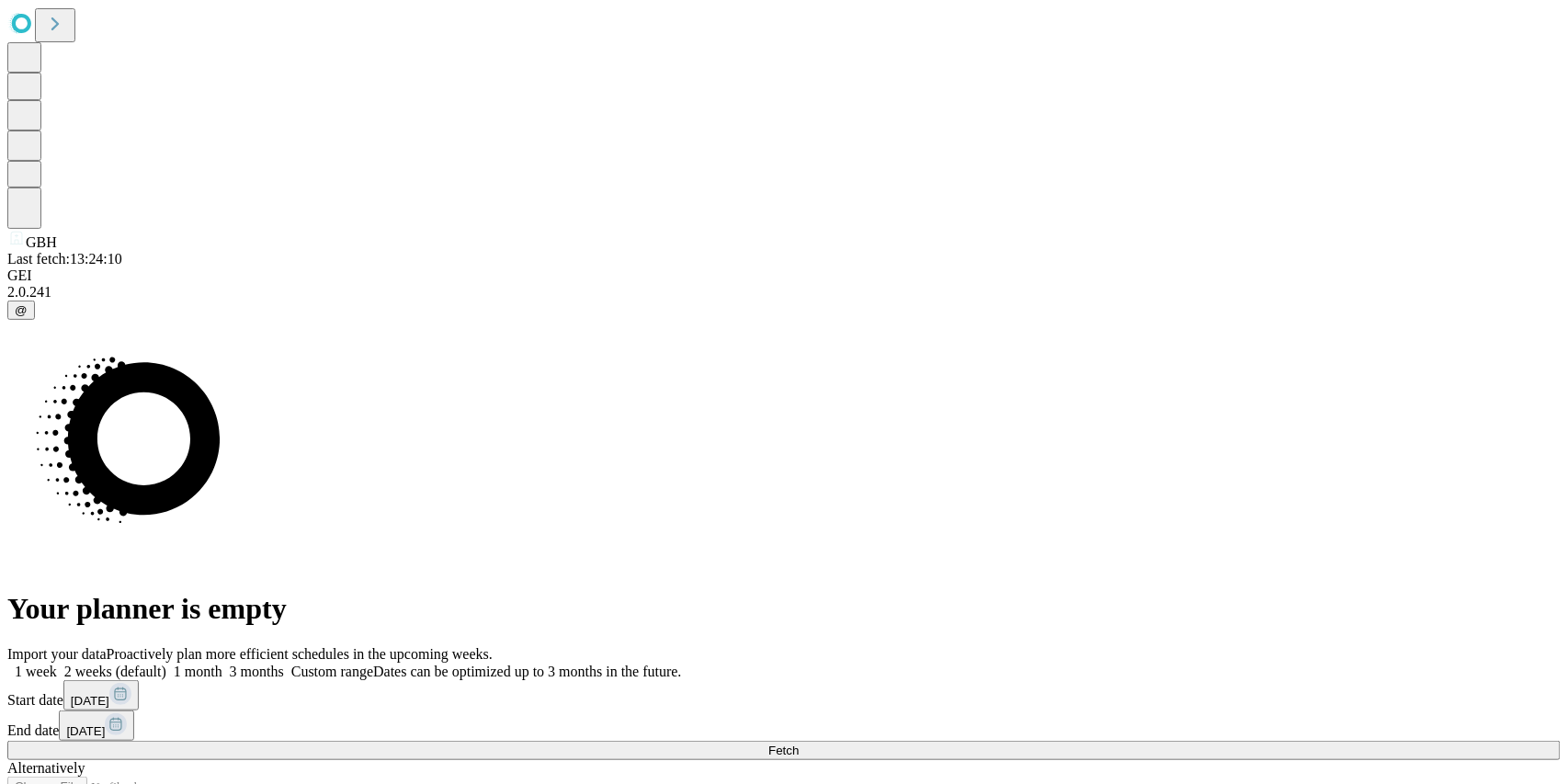
click at [1148, 741] on button "Fetch" at bounding box center [784, 751] width 1553 height 19
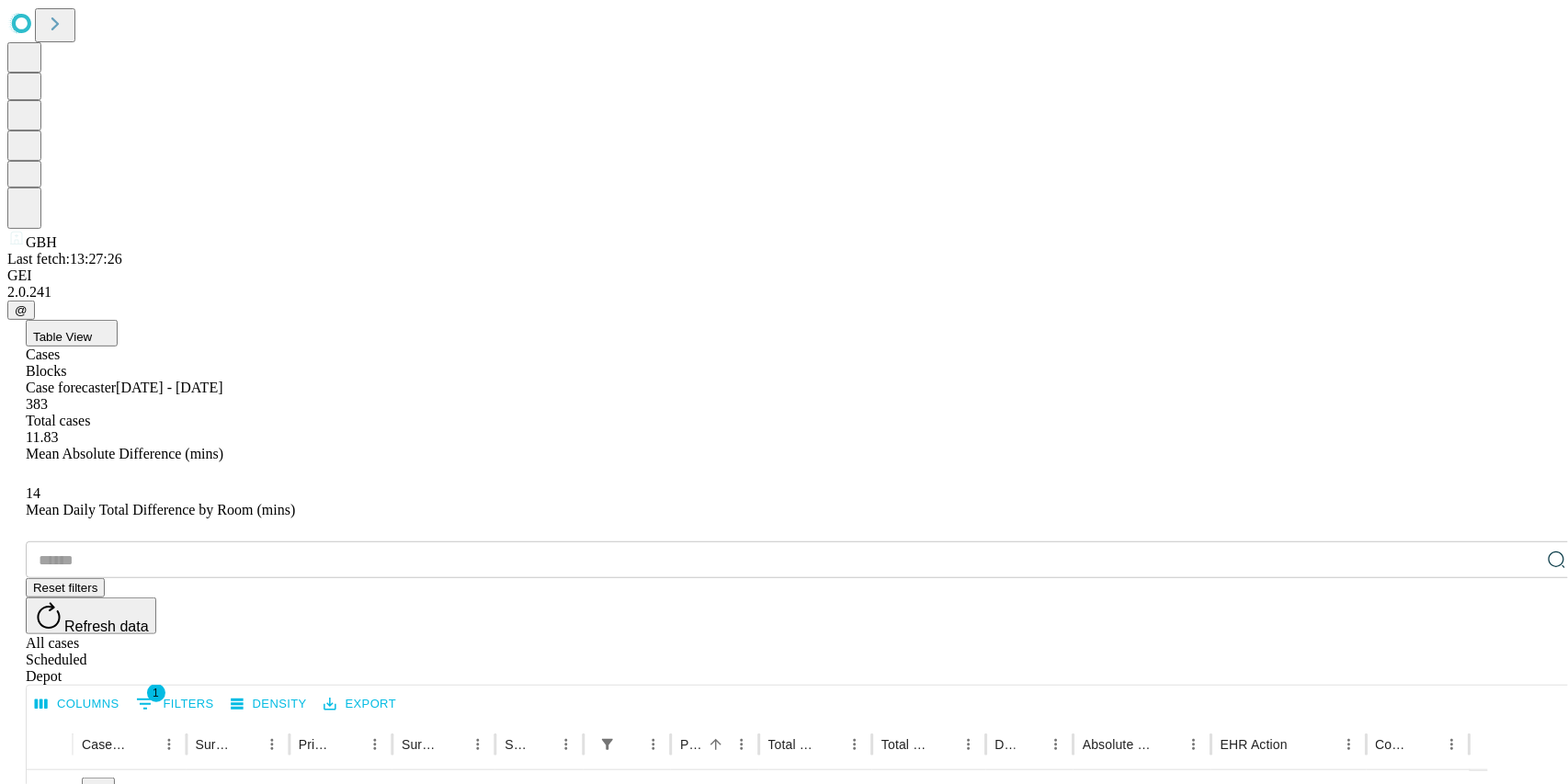
click at [215, 542] on input "text" at bounding box center [782, 560] width 1515 height 37
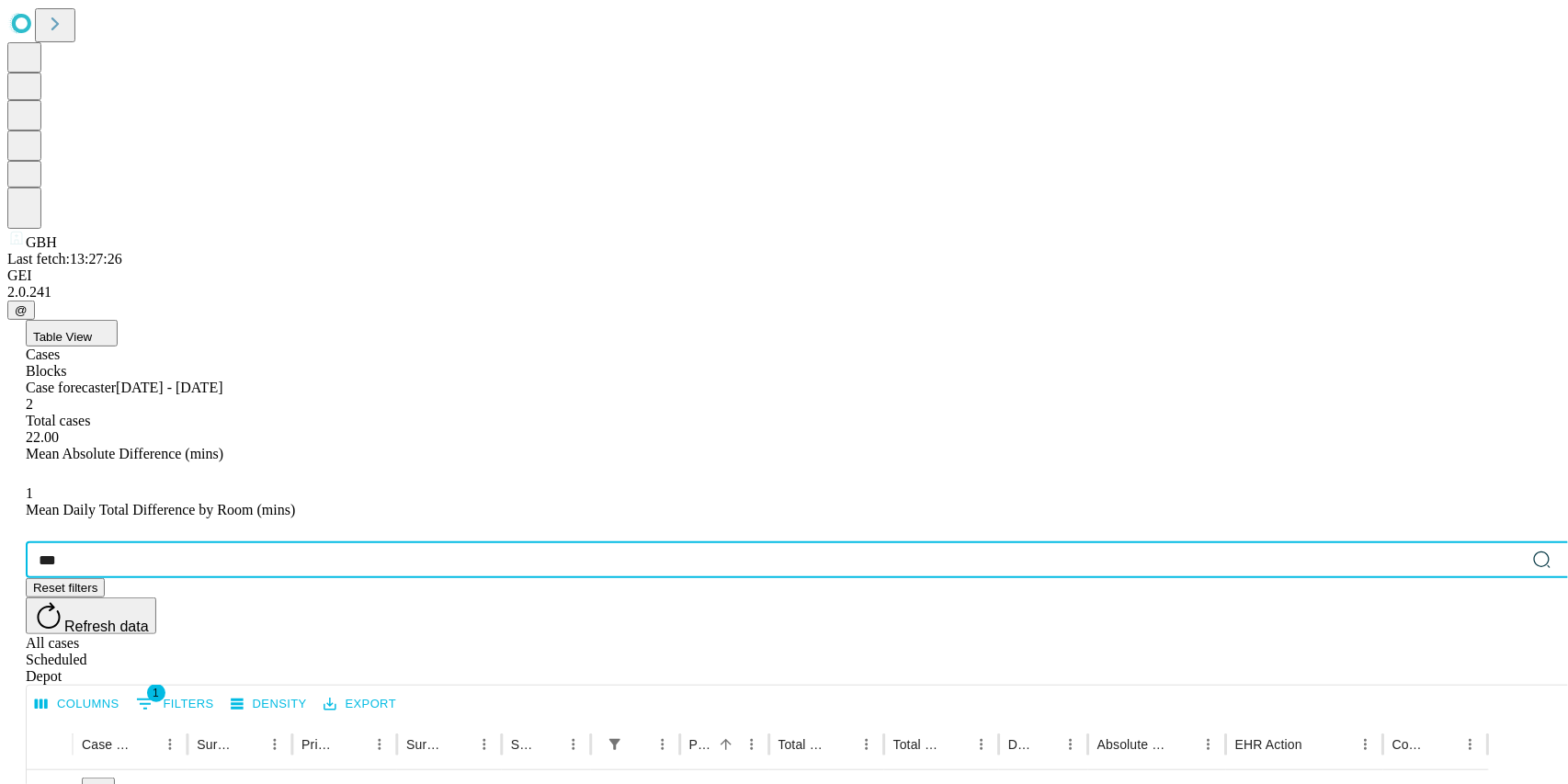
type input "***"
click at [178, 771] on div "8000366" at bounding box center [129, 795] width 96 height 47
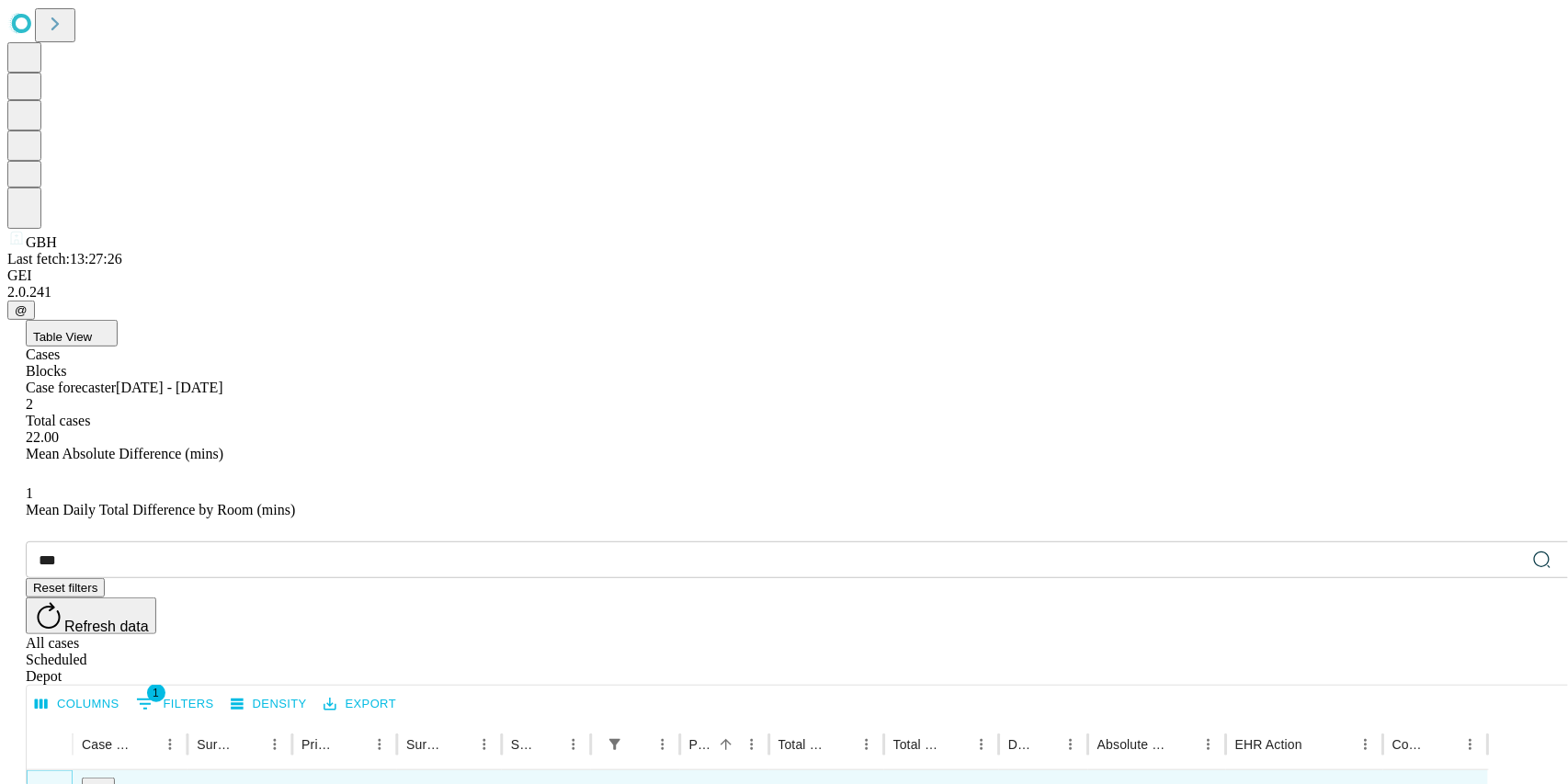
click at [63, 779] on button "Expand" at bounding box center [50, 795] width 27 height 32
drag, startPoint x: 731, startPoint y: 380, endPoint x: 930, endPoint y: 380, distance: 199.0
click at [874, 719] on div at bounding box center [869, 744] width 9 height 52
drag, startPoint x: 916, startPoint y: 386, endPoint x: 1055, endPoint y: 378, distance: 139.2
click at [999, 719] on div at bounding box center [994, 744] width 9 height 52
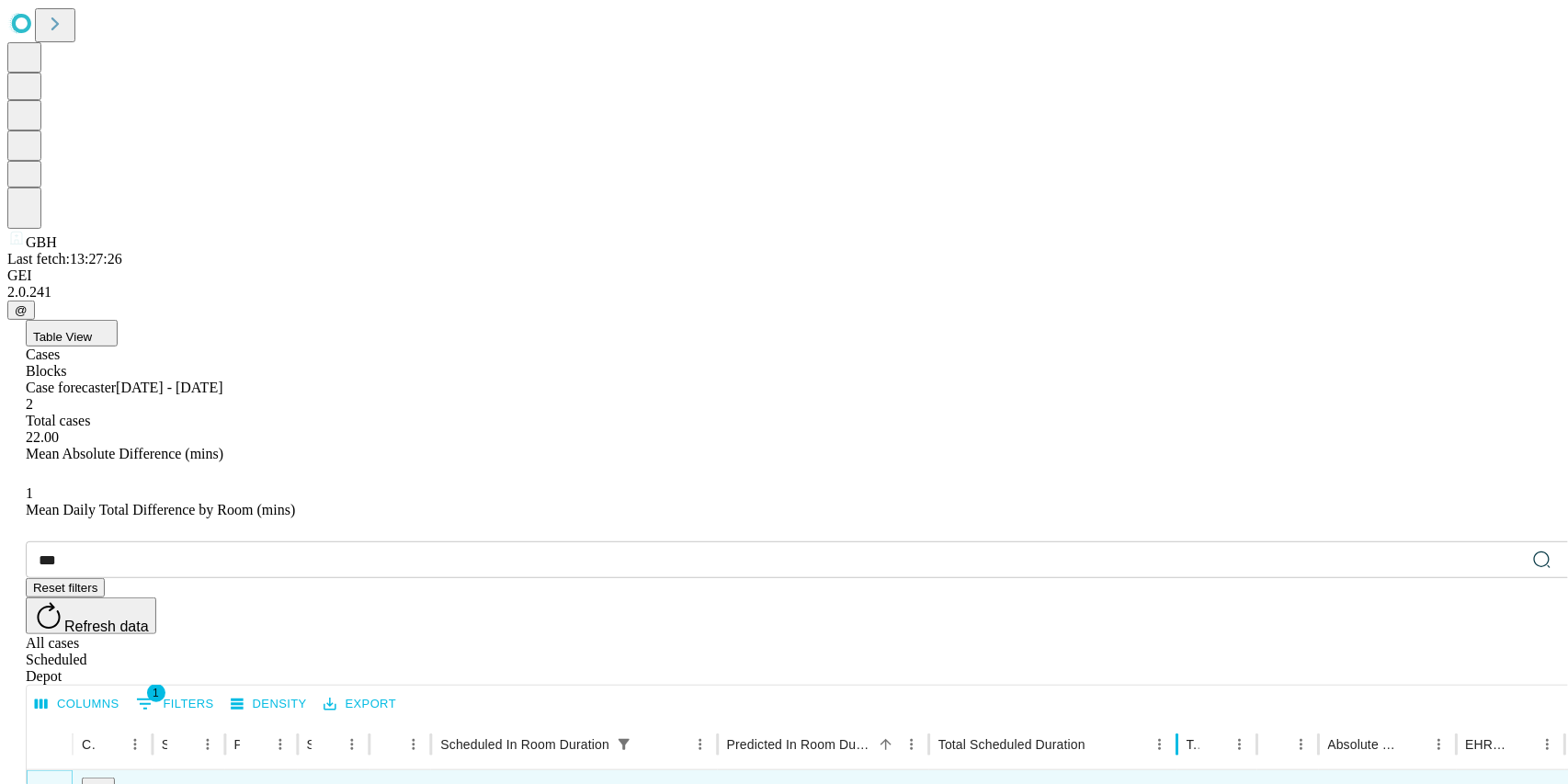
drag, startPoint x: 1068, startPoint y: 386, endPoint x: 1236, endPoint y: 378, distance: 168.2
click at [1182, 719] on div at bounding box center [1177, 744] width 9 height 52
drag, startPoint x: 1211, startPoint y: 376, endPoint x: 1370, endPoint y: 376, distance: 159.0
click at [1311, 719] on div at bounding box center [1306, 744] width 9 height 52
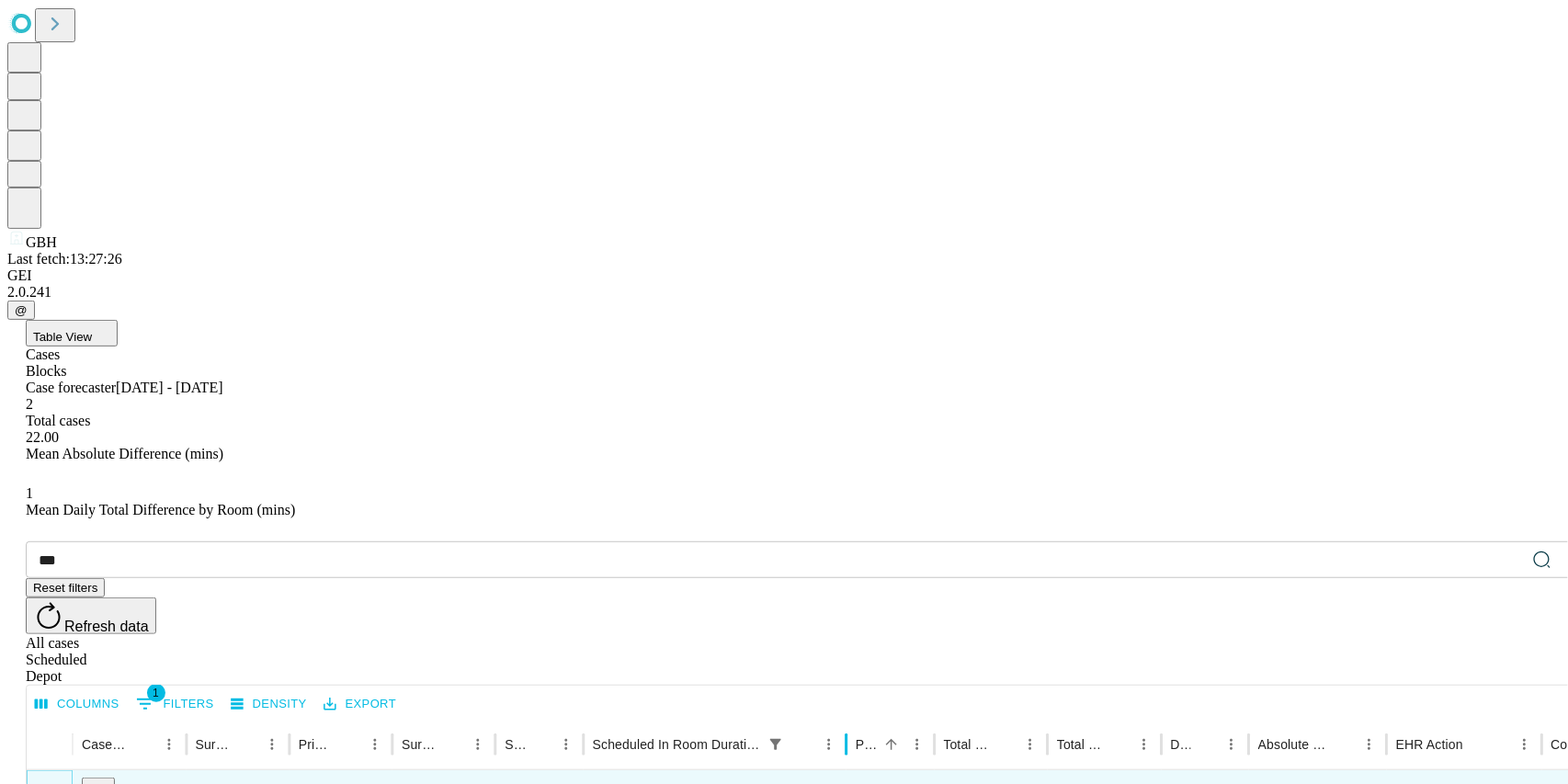
drag, startPoint x: 732, startPoint y: 373, endPoint x: 909, endPoint y: 372, distance: 177.0
click at [851, 719] on div at bounding box center [846, 744] width 9 height 52
click at [58, 783] on icon "Collapse" at bounding box center [50, 795] width 18 height 18
click at [63, 779] on button "Expand" at bounding box center [50, 795] width 27 height 32
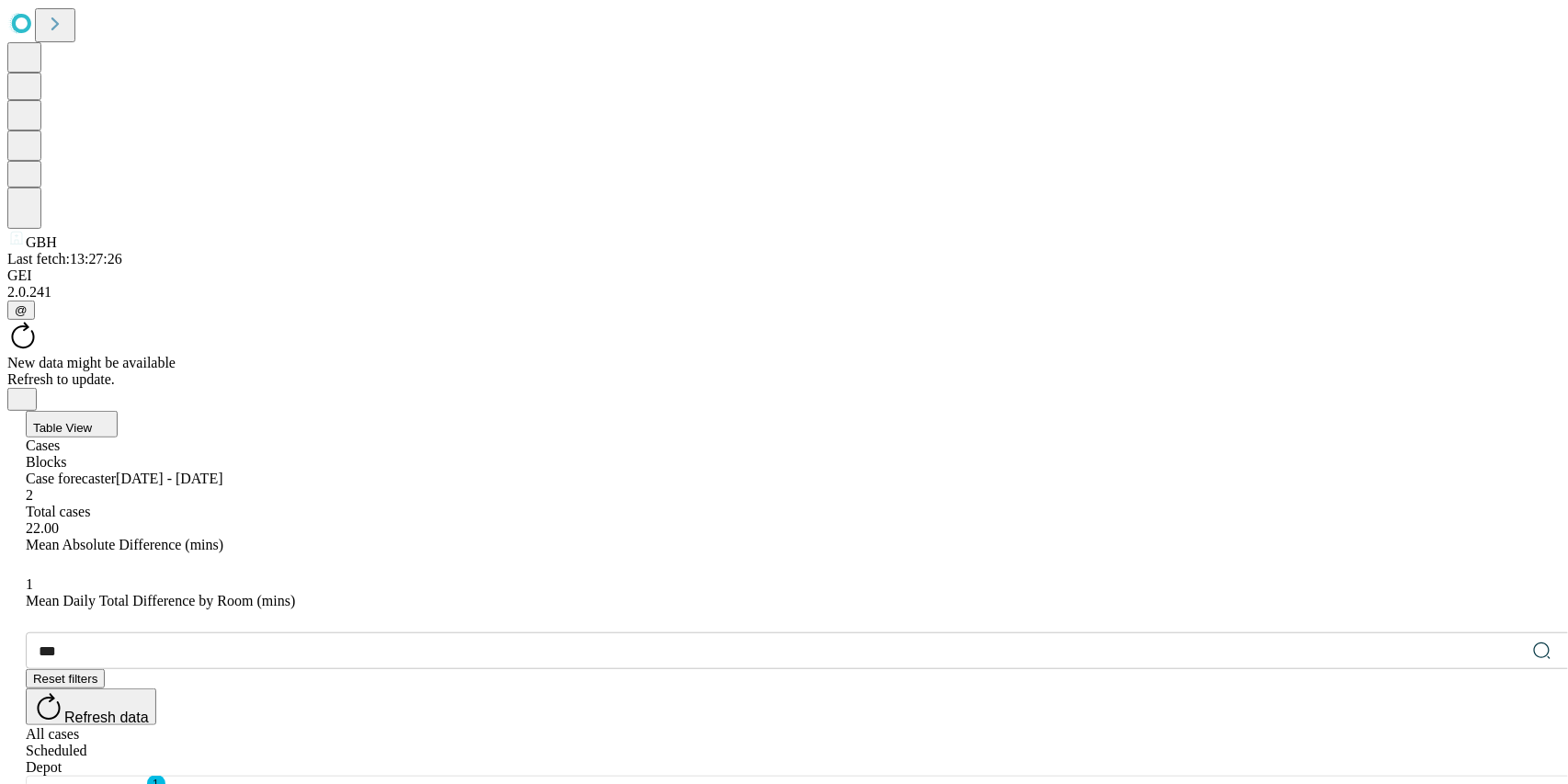
click at [781, 320] on div "New data might be available Refresh to update." at bounding box center [784, 366] width 1553 height 91
